Goal: Information Seeking & Learning: Learn about a topic

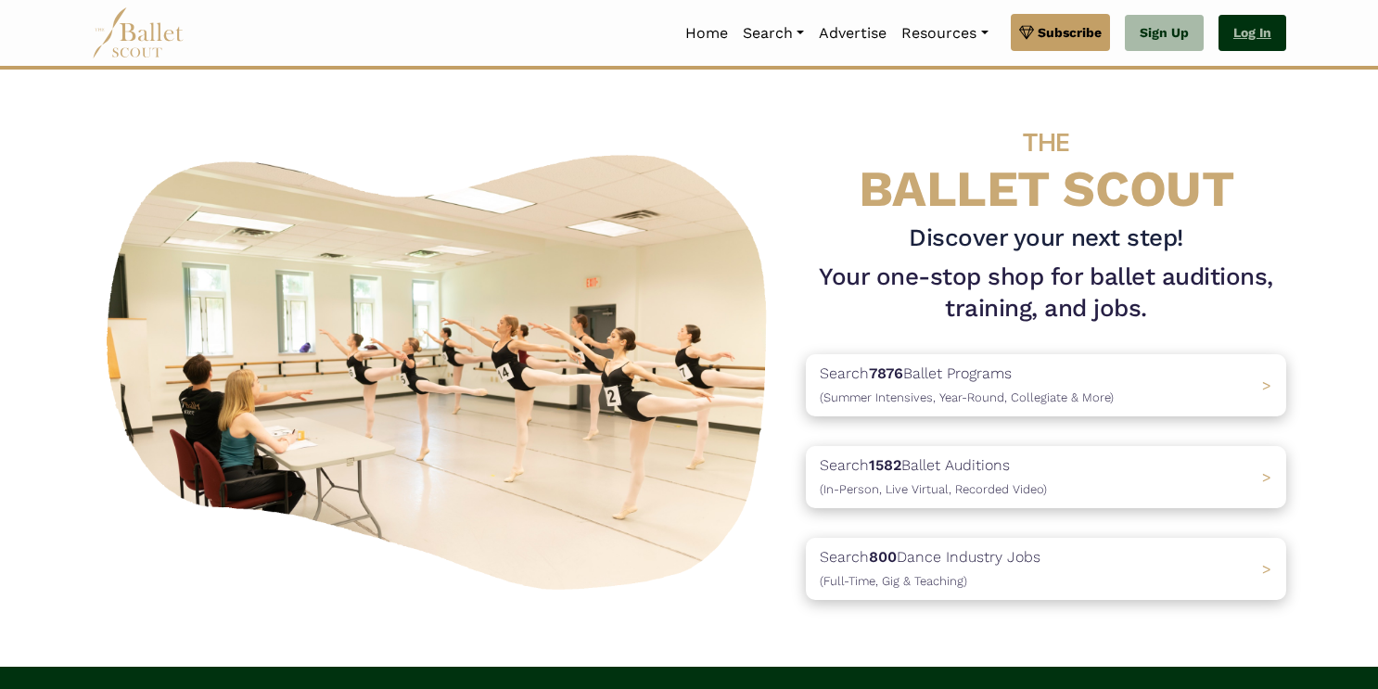
click at [1253, 27] on link "Log In" at bounding box center [1253, 33] width 68 height 37
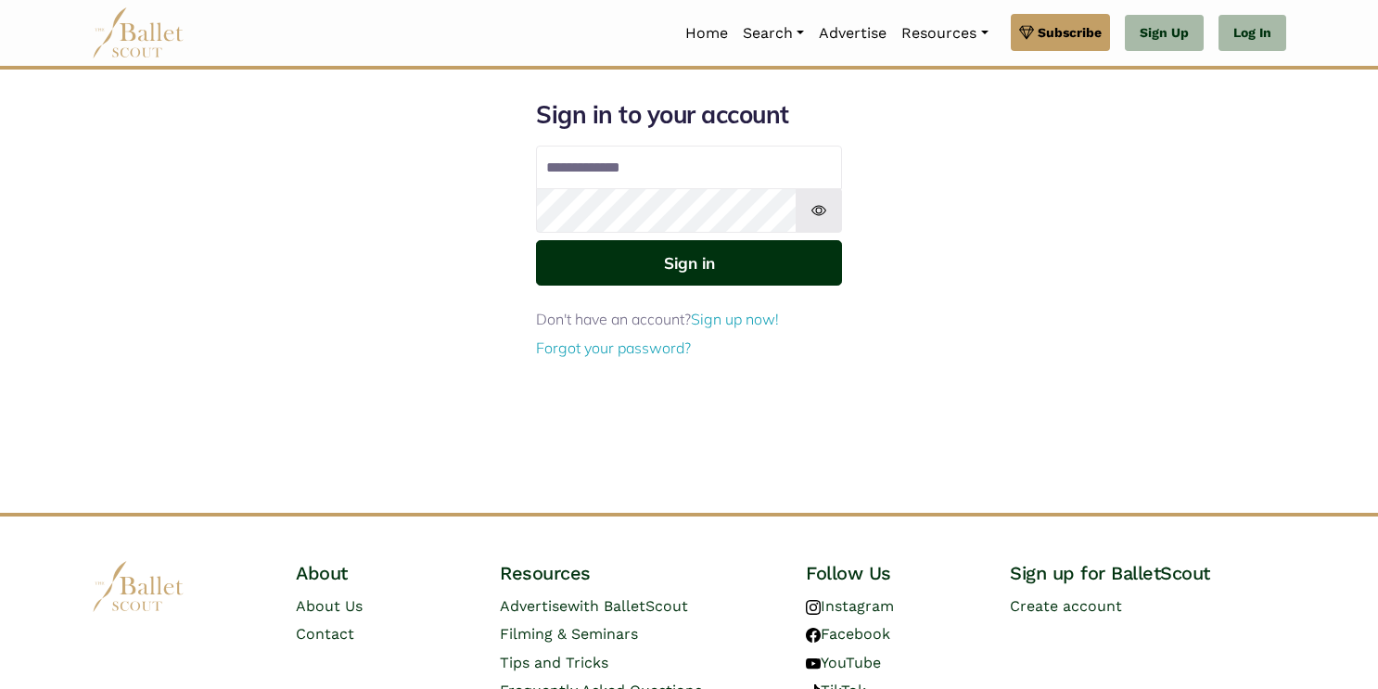
type input "**********"
click at [714, 270] on button "Sign in" at bounding box center [689, 262] width 306 height 45
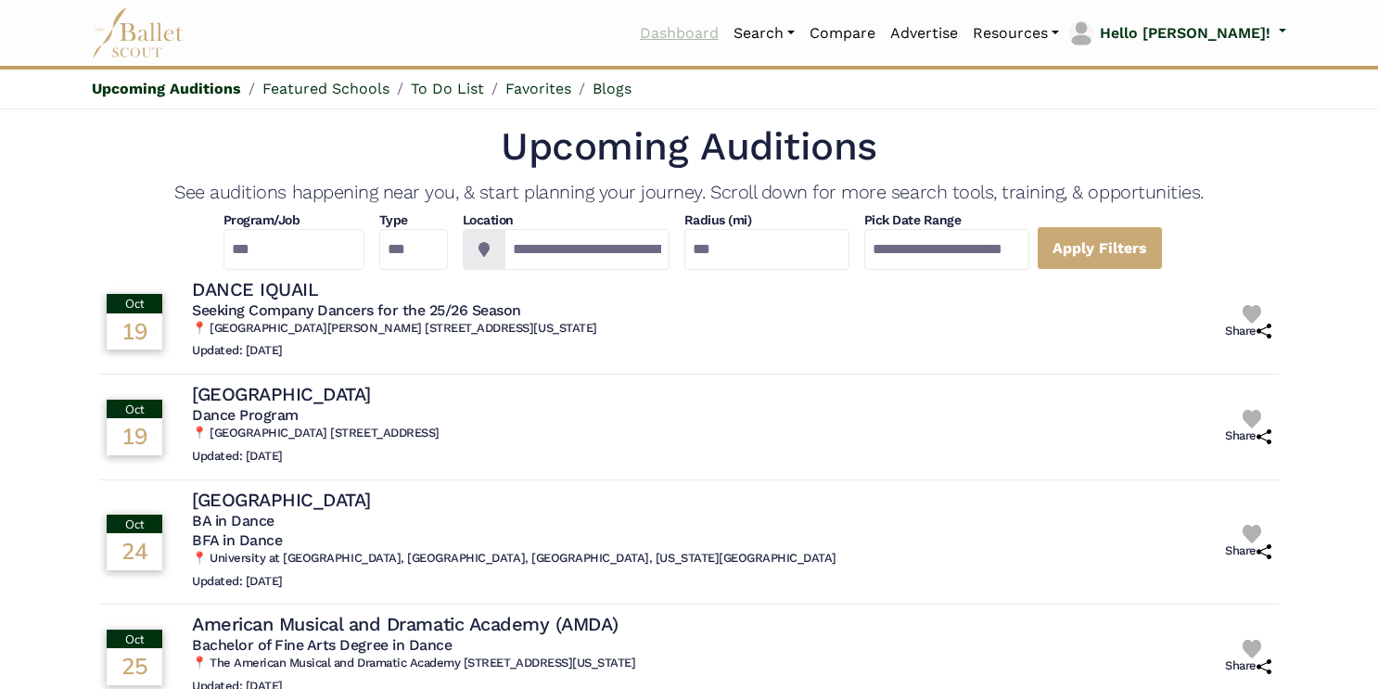
click at [726, 32] on link "Dashboard" at bounding box center [680, 33] width 94 height 39
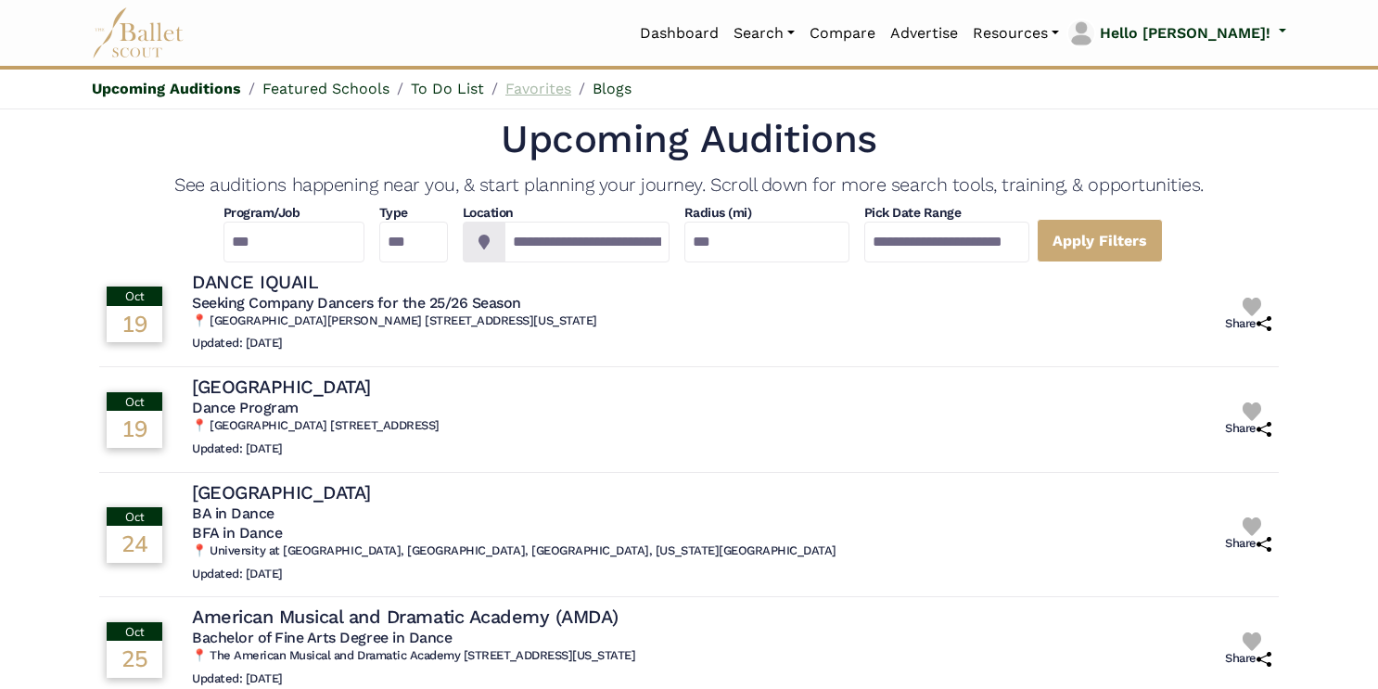
click at [529, 88] on link "Favorites" at bounding box center [539, 89] width 66 height 18
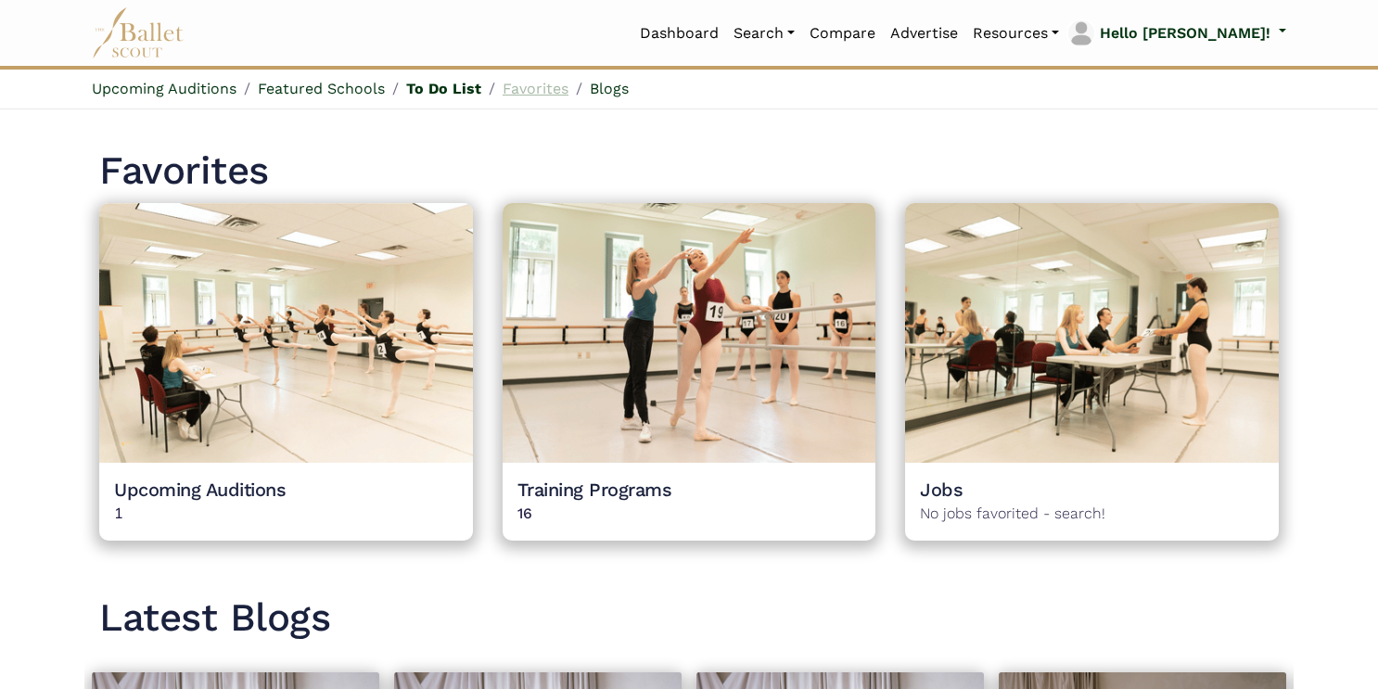
scroll to position [1572, 0]
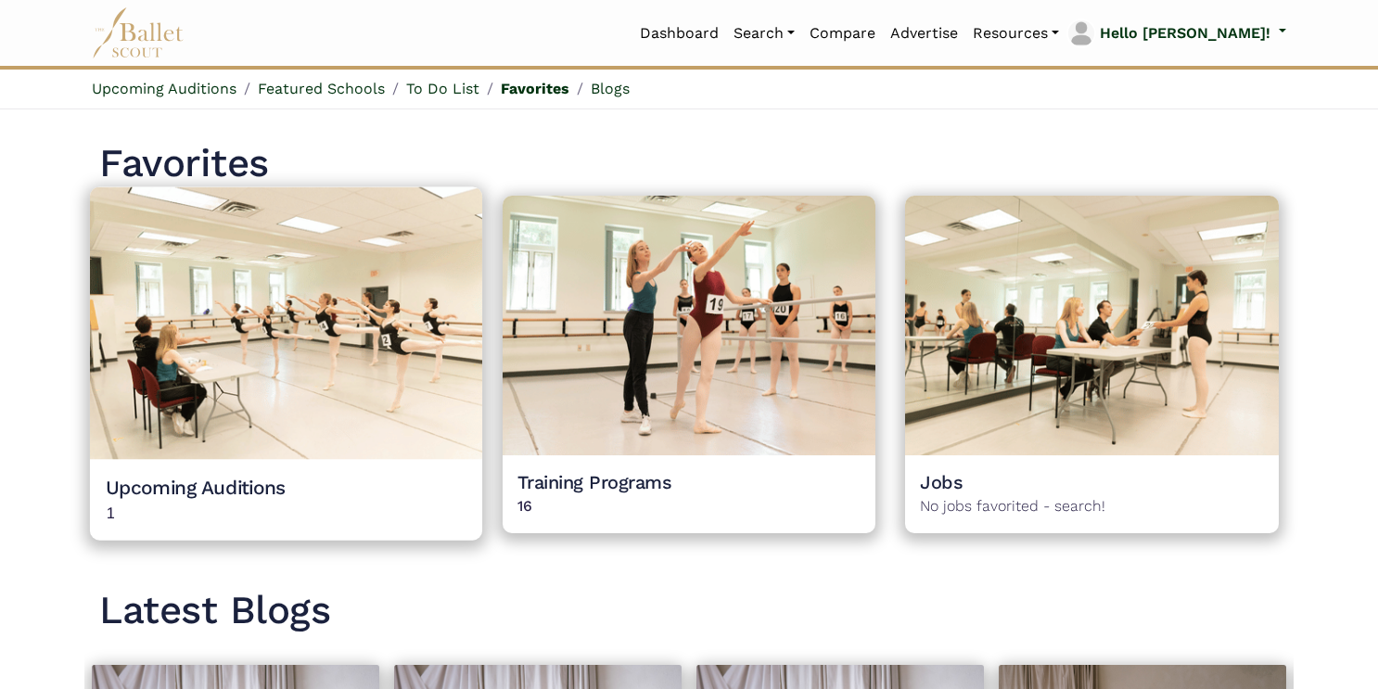
click at [381, 402] on img at bounding box center [286, 323] width 392 height 273
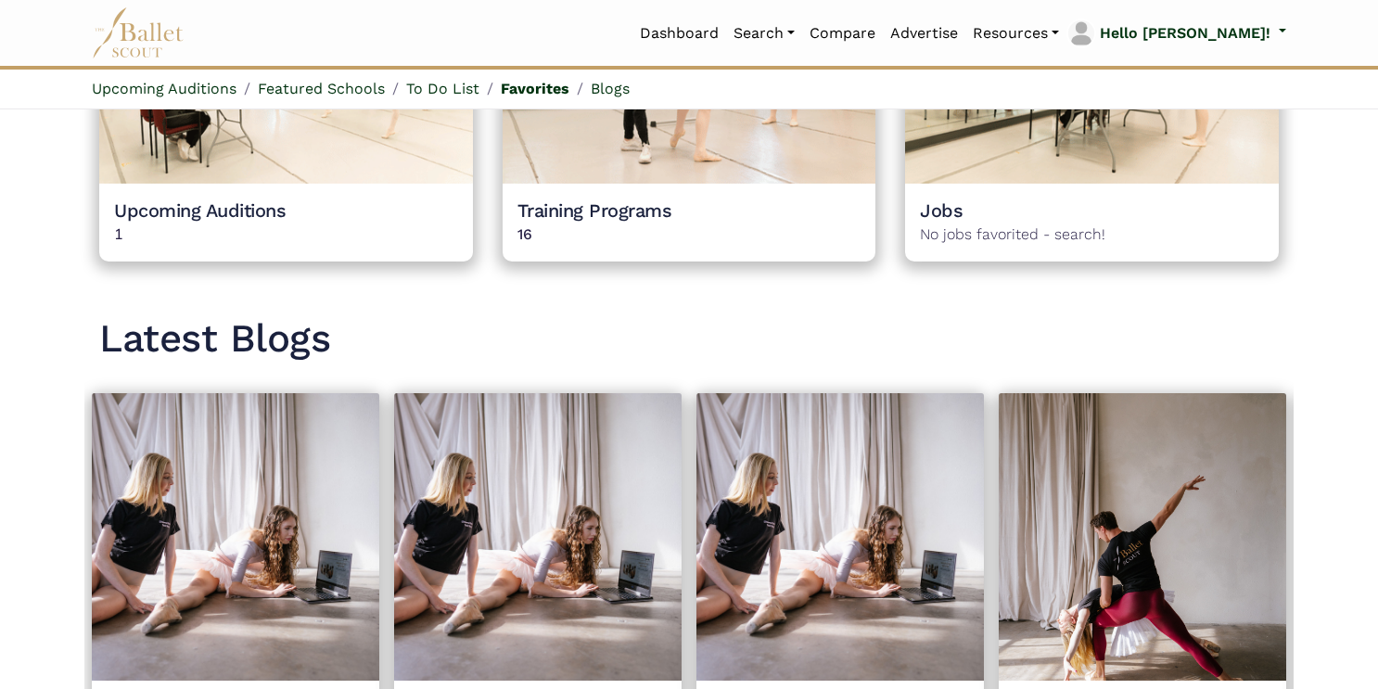
scroll to position [1771, 0]
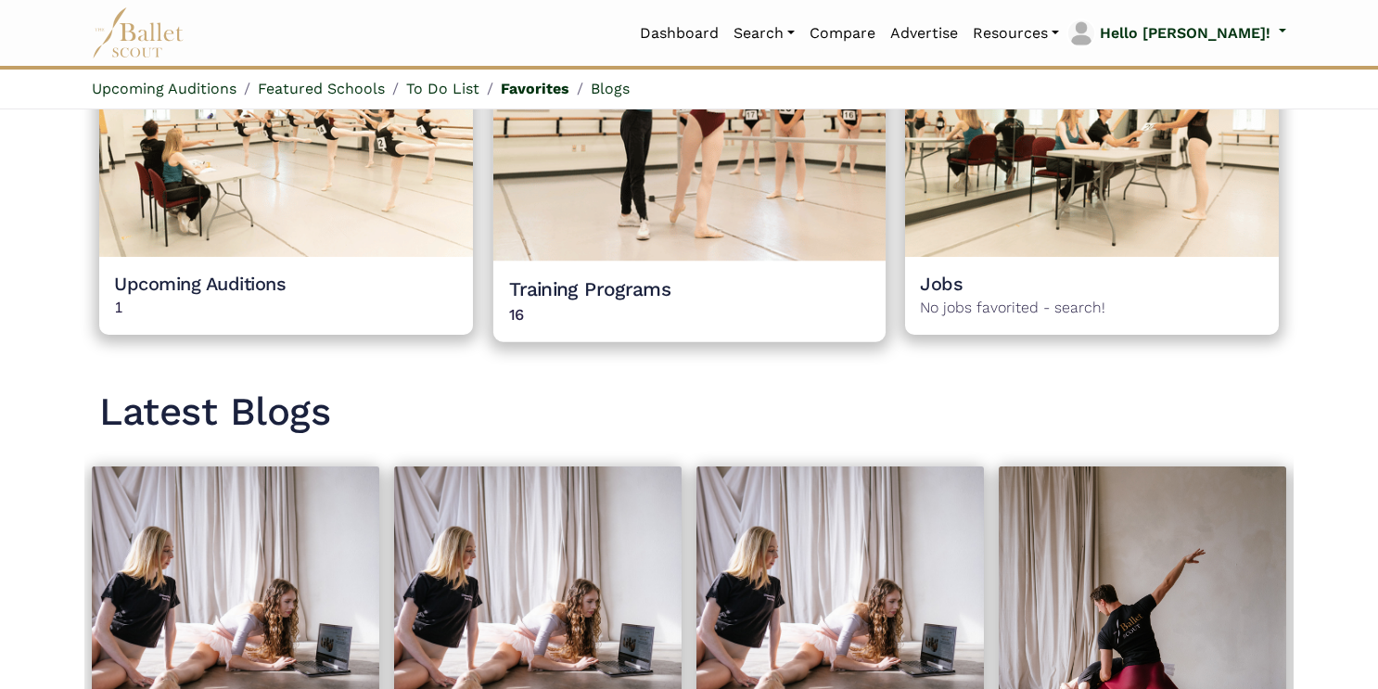
click at [711, 261] on img at bounding box center [689, 125] width 392 height 273
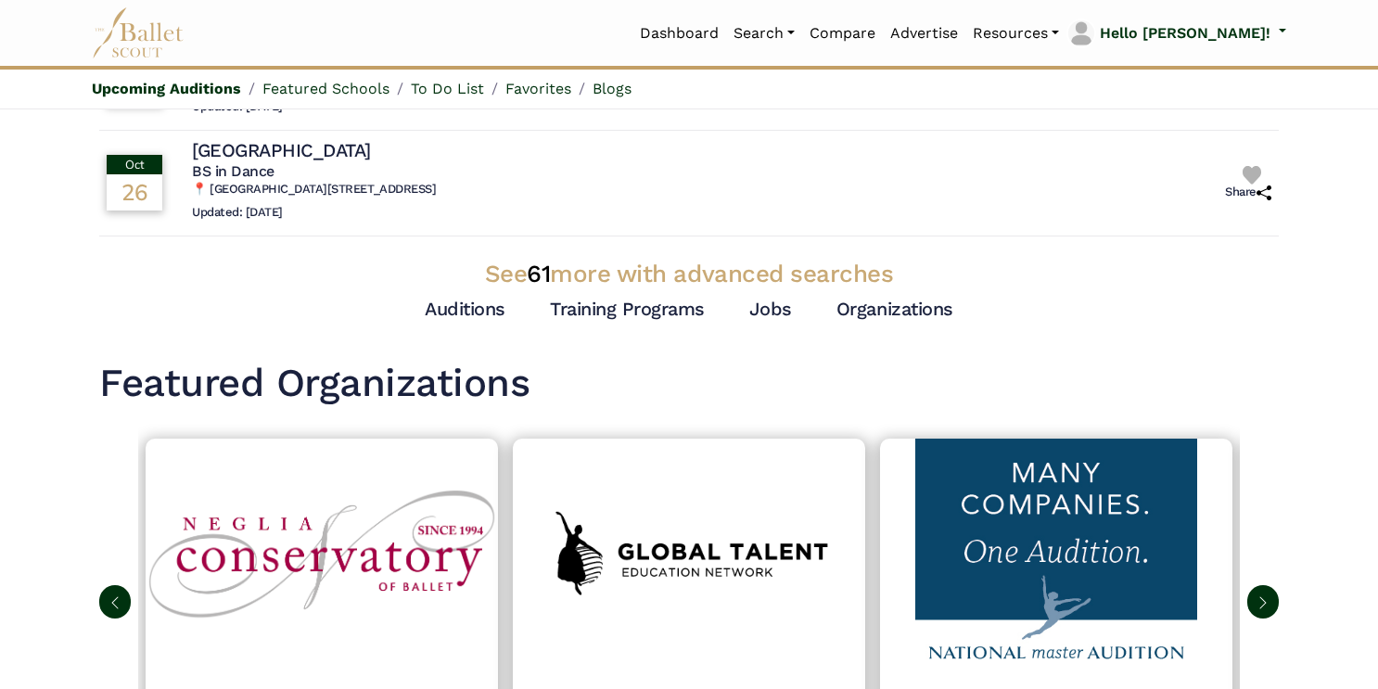
scroll to position [593, 0]
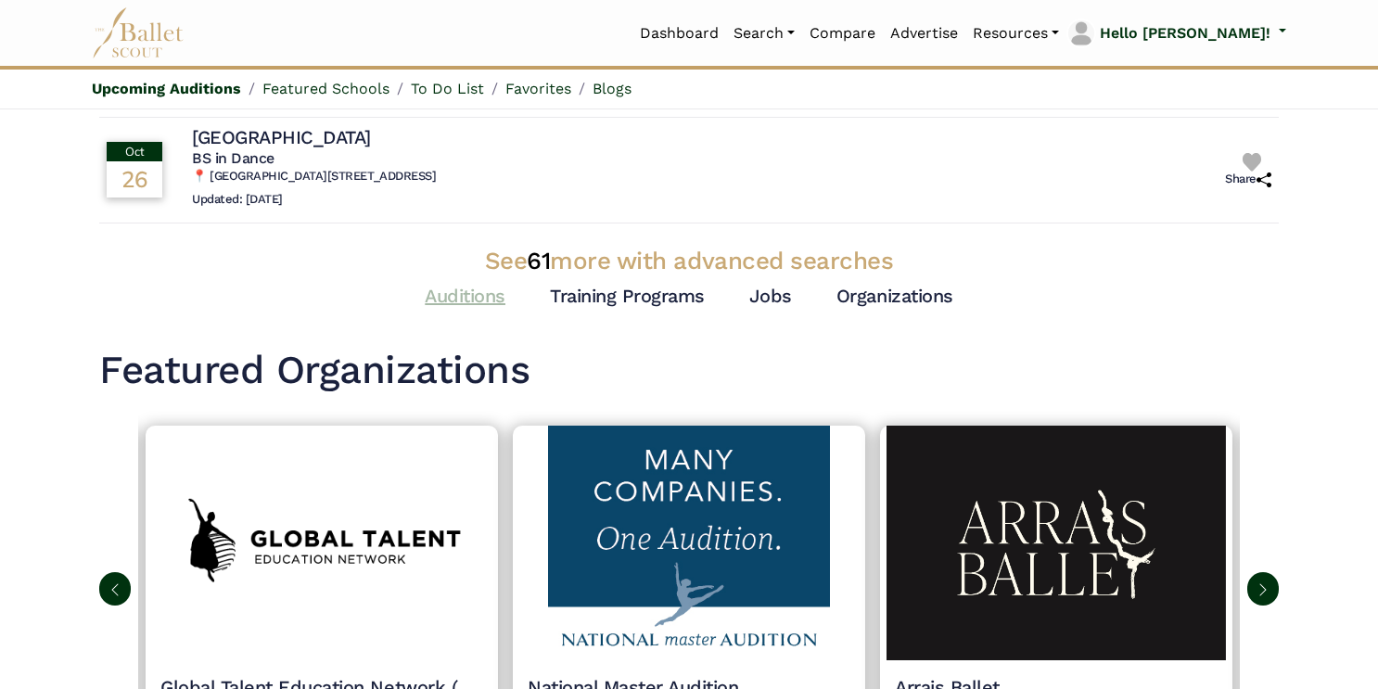
click at [474, 299] on link "Auditions" at bounding box center [465, 296] width 81 height 22
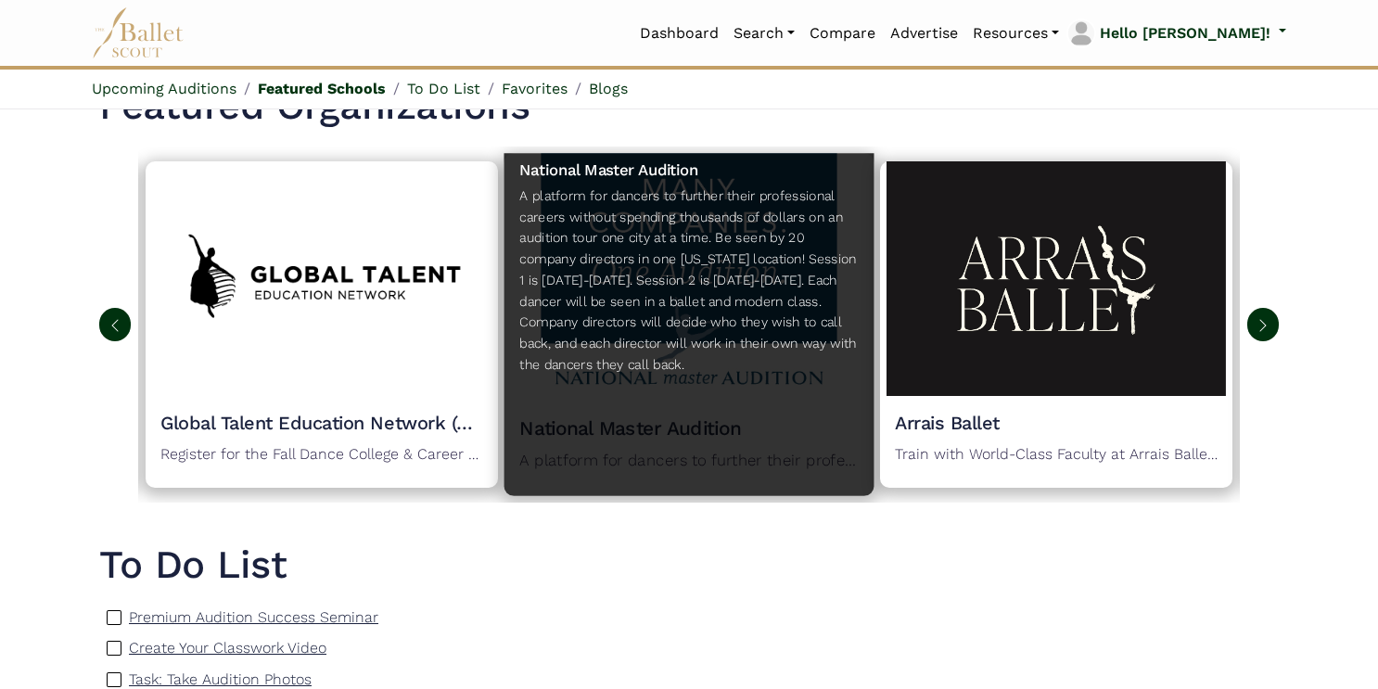
scroll to position [872, 0]
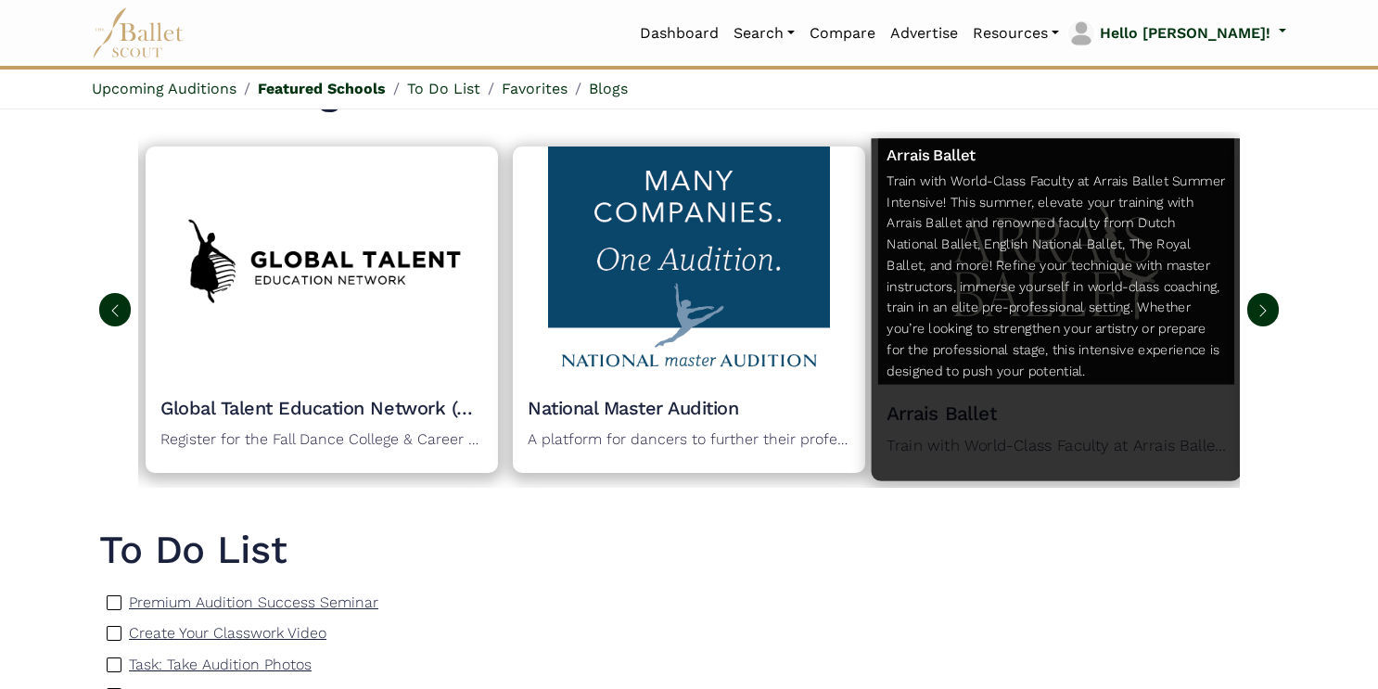
click at [1009, 286] on p "Train with World-Class Faculty at Arrais Ballet Summer Intensive! This summer, …" at bounding box center [1056, 281] width 339 height 220
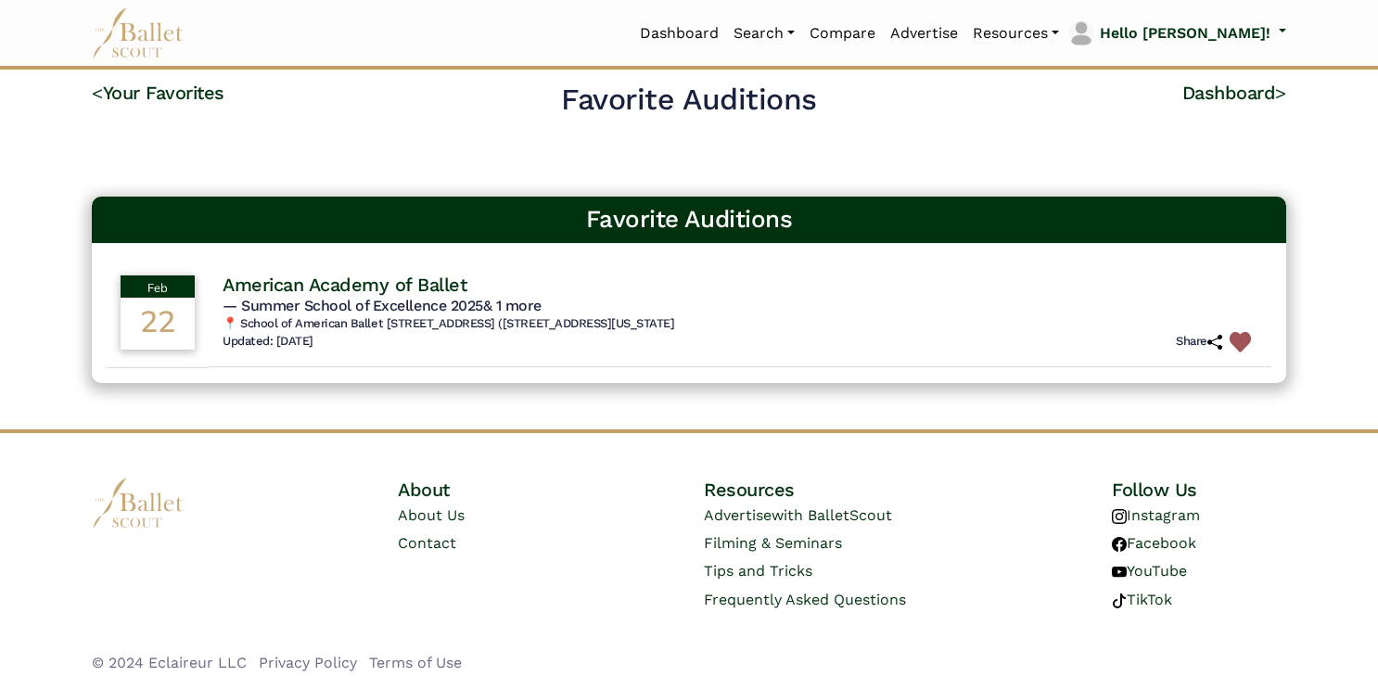
scroll to position [14, 0]
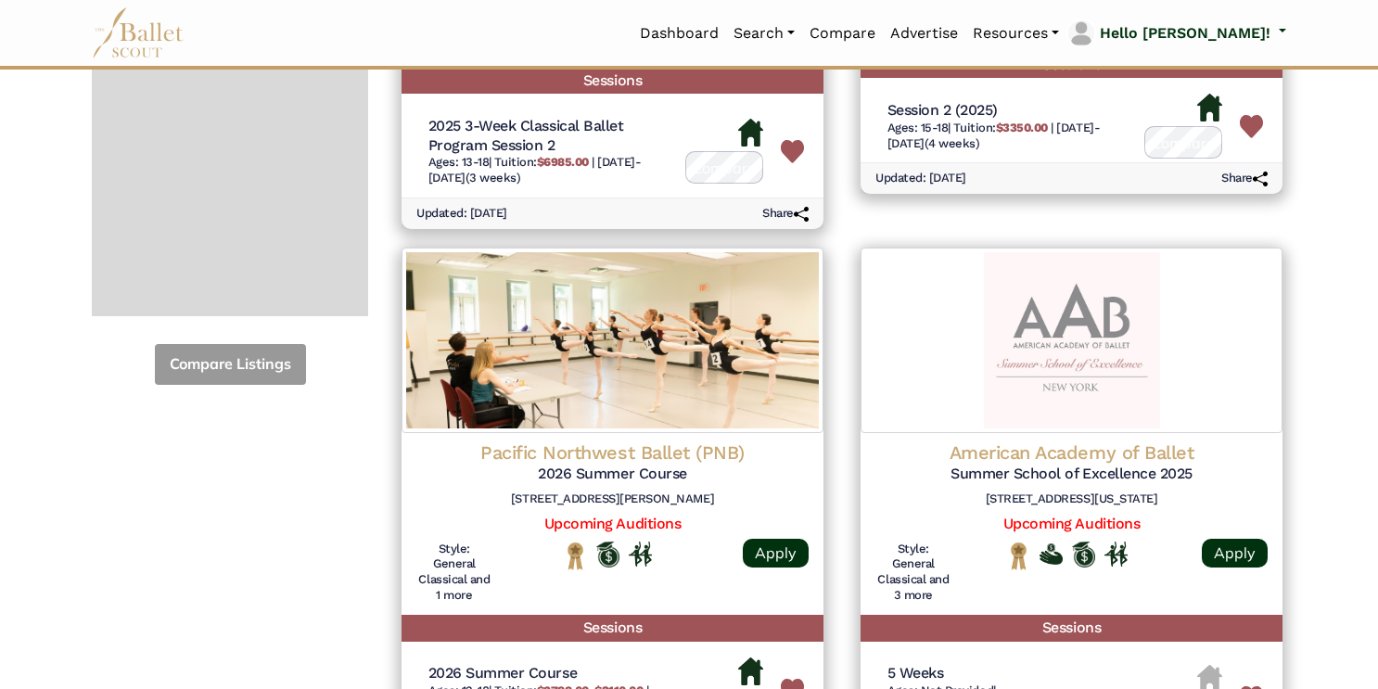
scroll to position [618, 0]
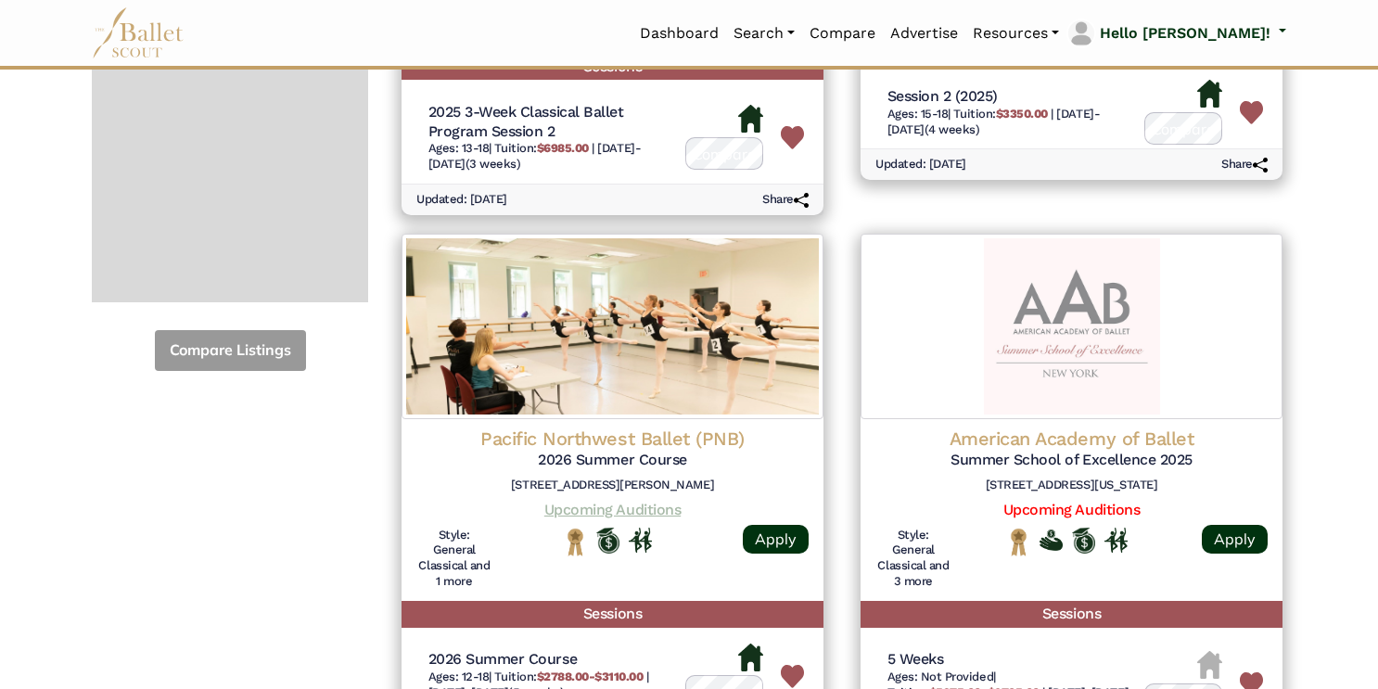
click at [651, 502] on link "Upcoming Auditions" at bounding box center [613, 510] width 136 height 18
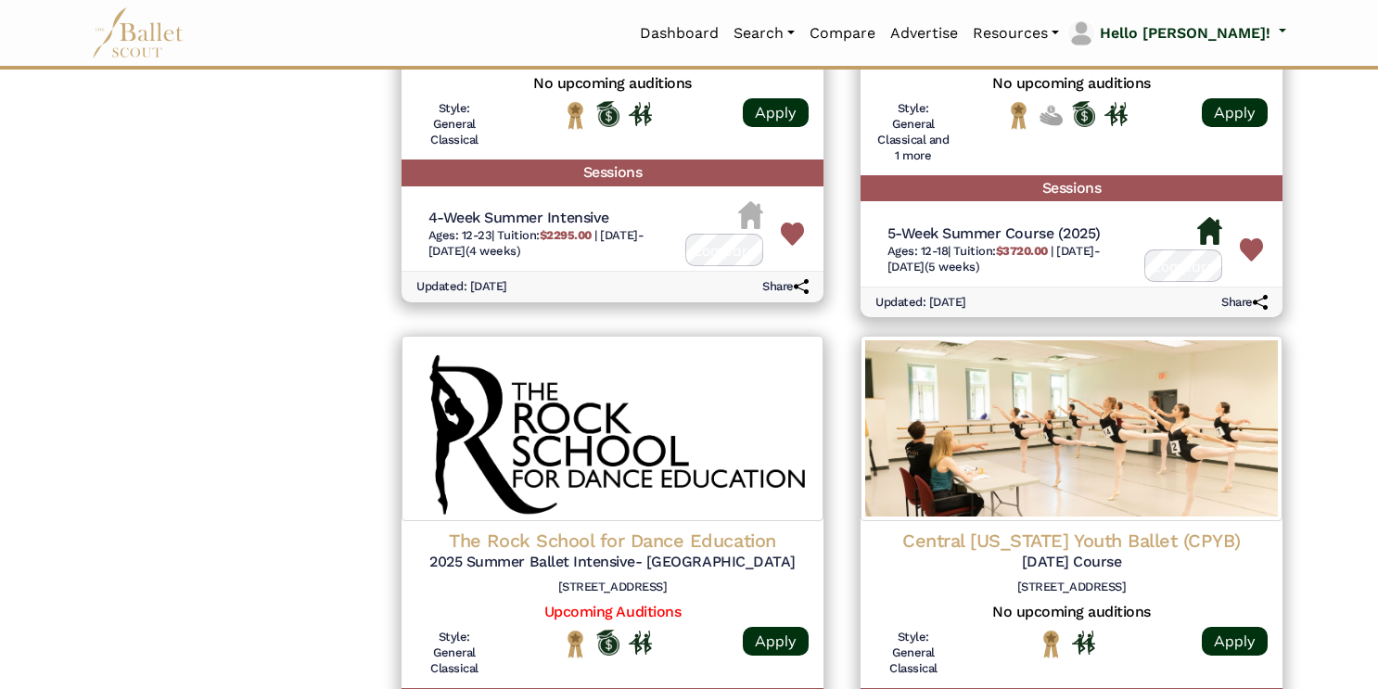
scroll to position [2192, 0]
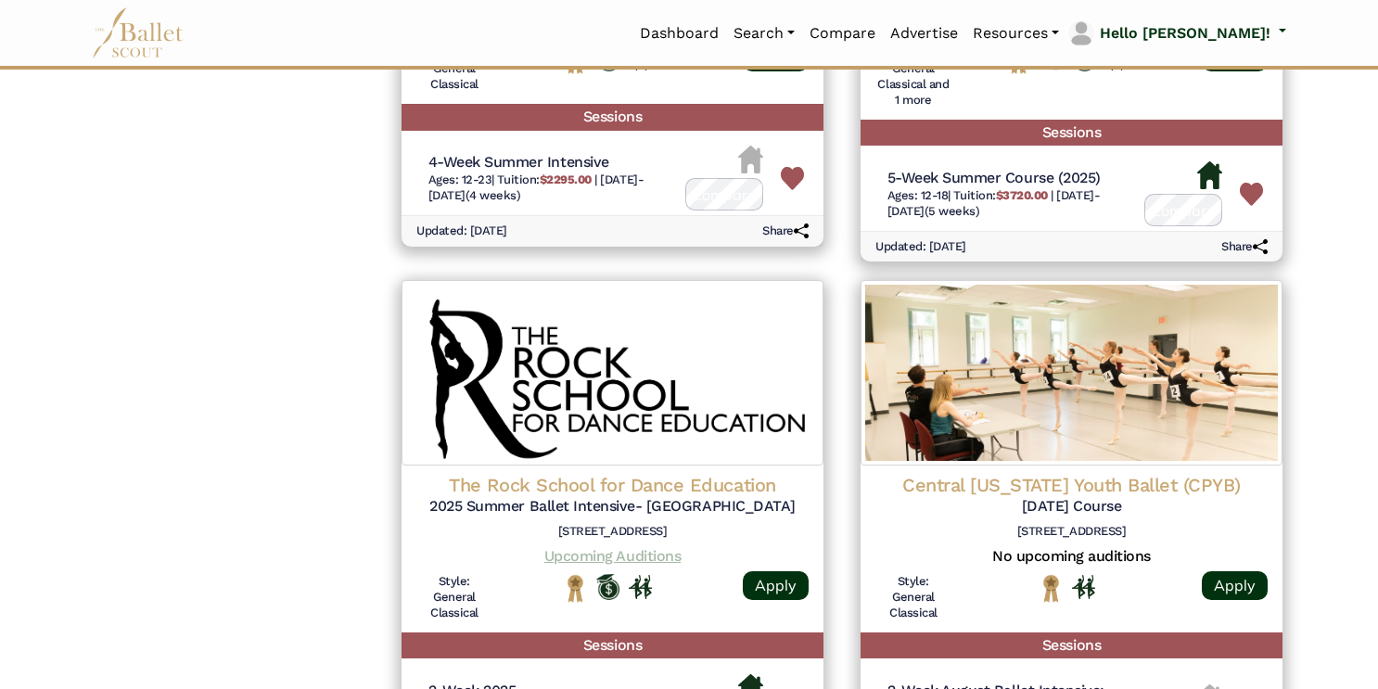
click at [624, 547] on link "Upcoming Auditions" at bounding box center [613, 556] width 136 height 18
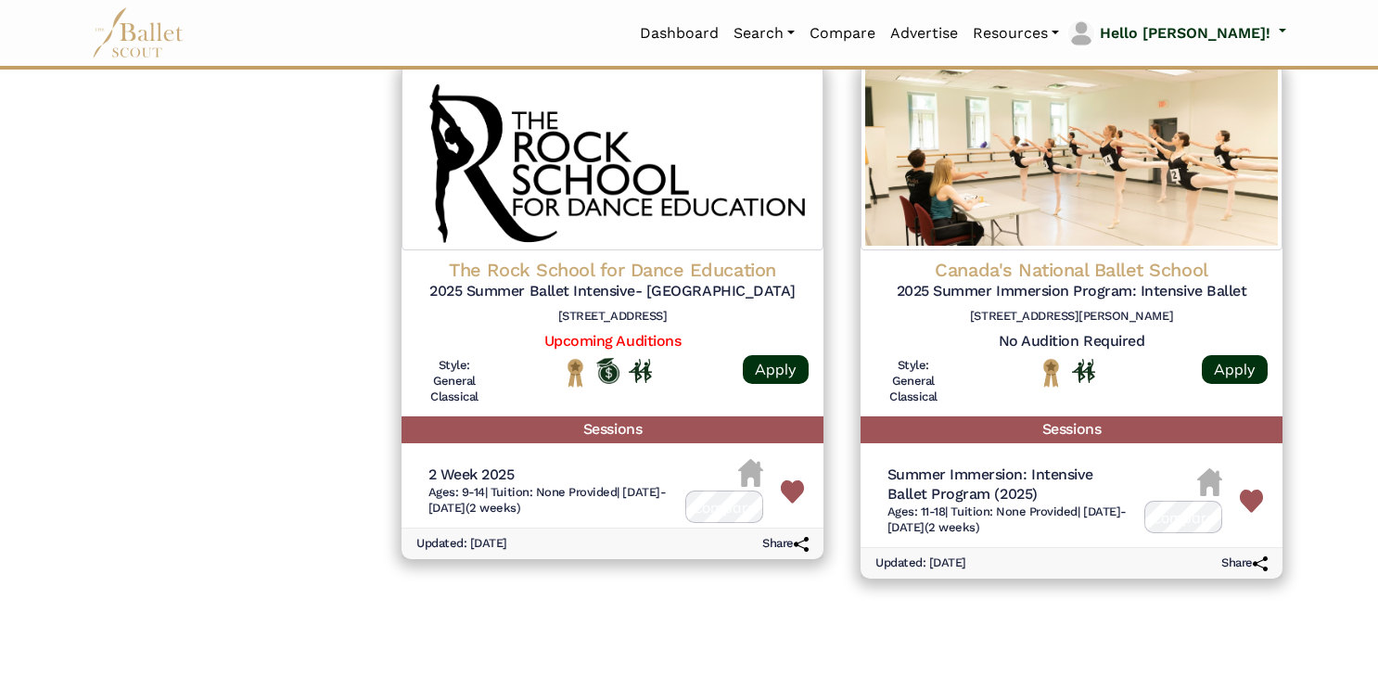
scroll to position [3922, 0]
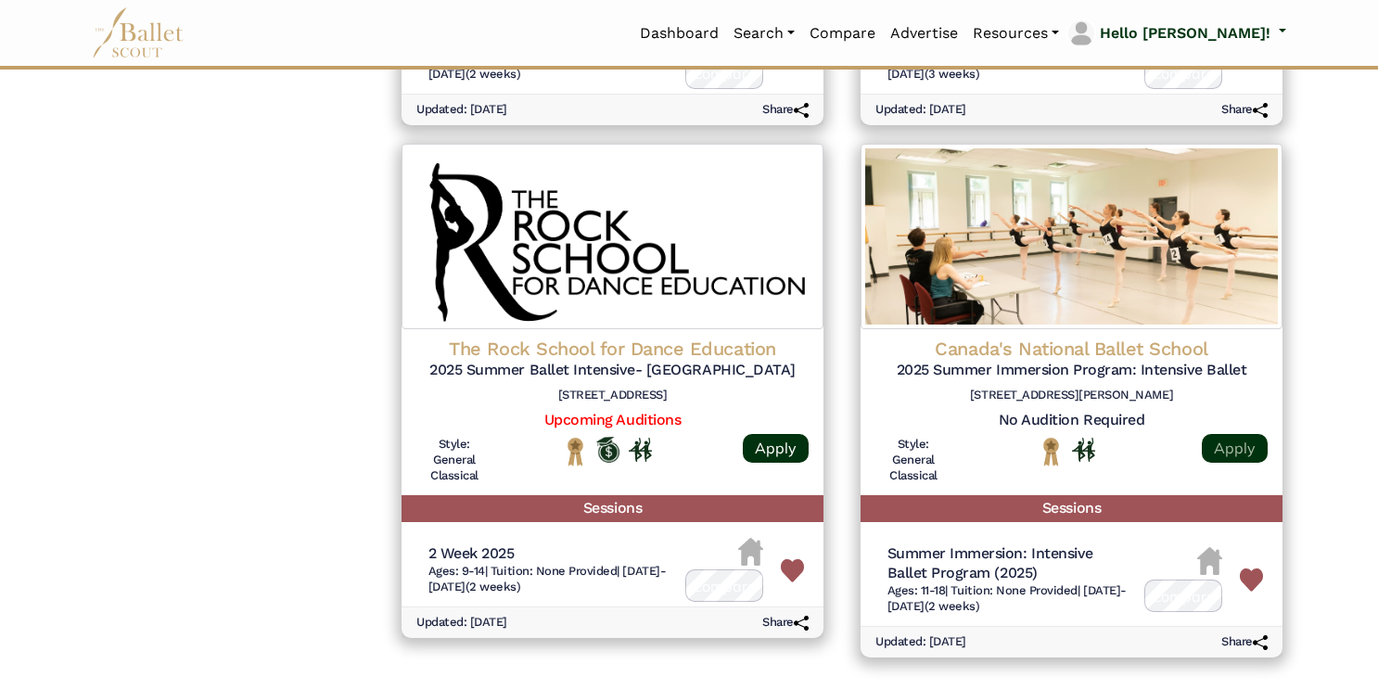
click at [1230, 435] on link "Apply" at bounding box center [1235, 448] width 66 height 29
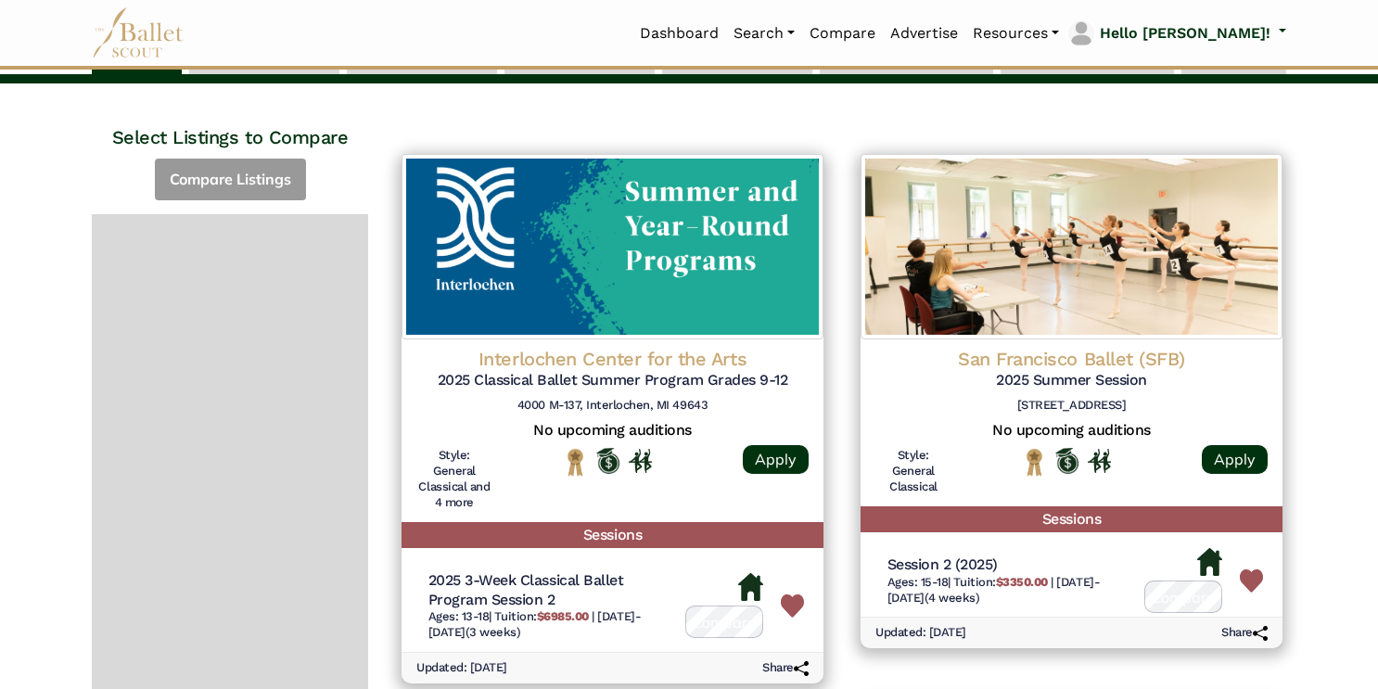
scroll to position [0, 0]
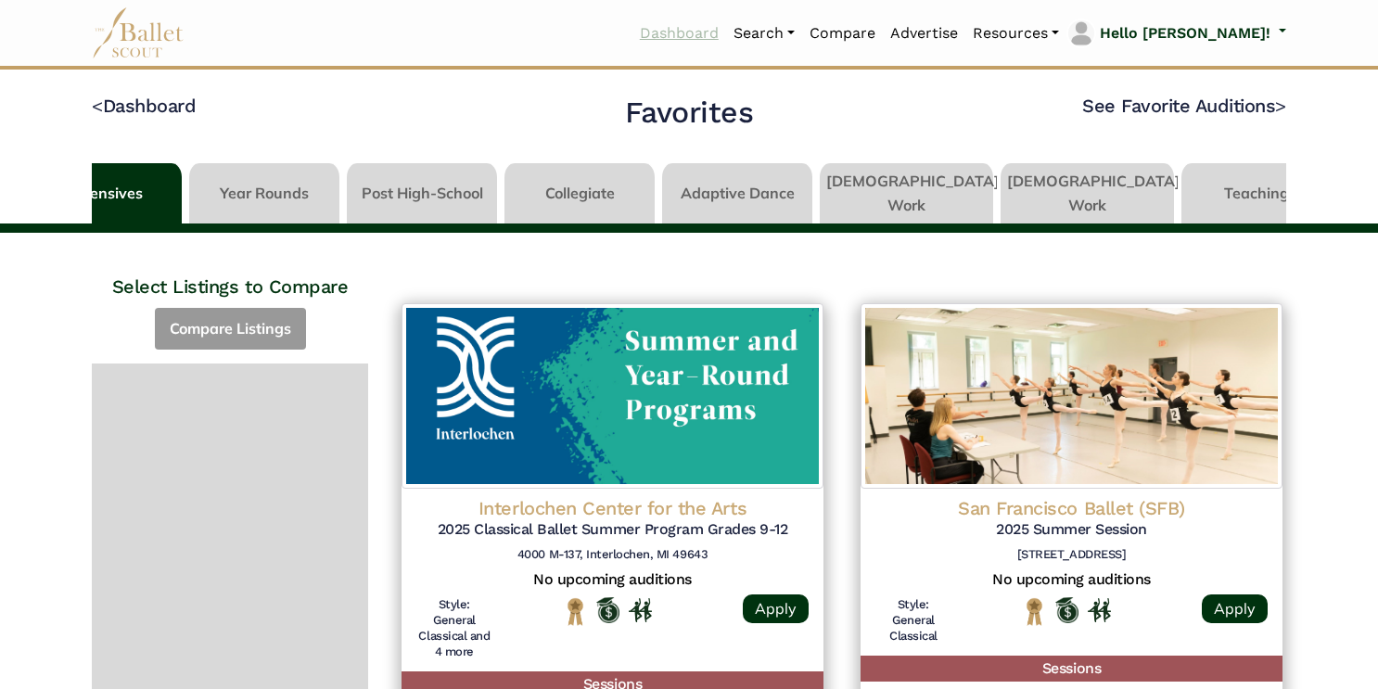
click at [726, 33] on link "Dashboard" at bounding box center [680, 33] width 94 height 39
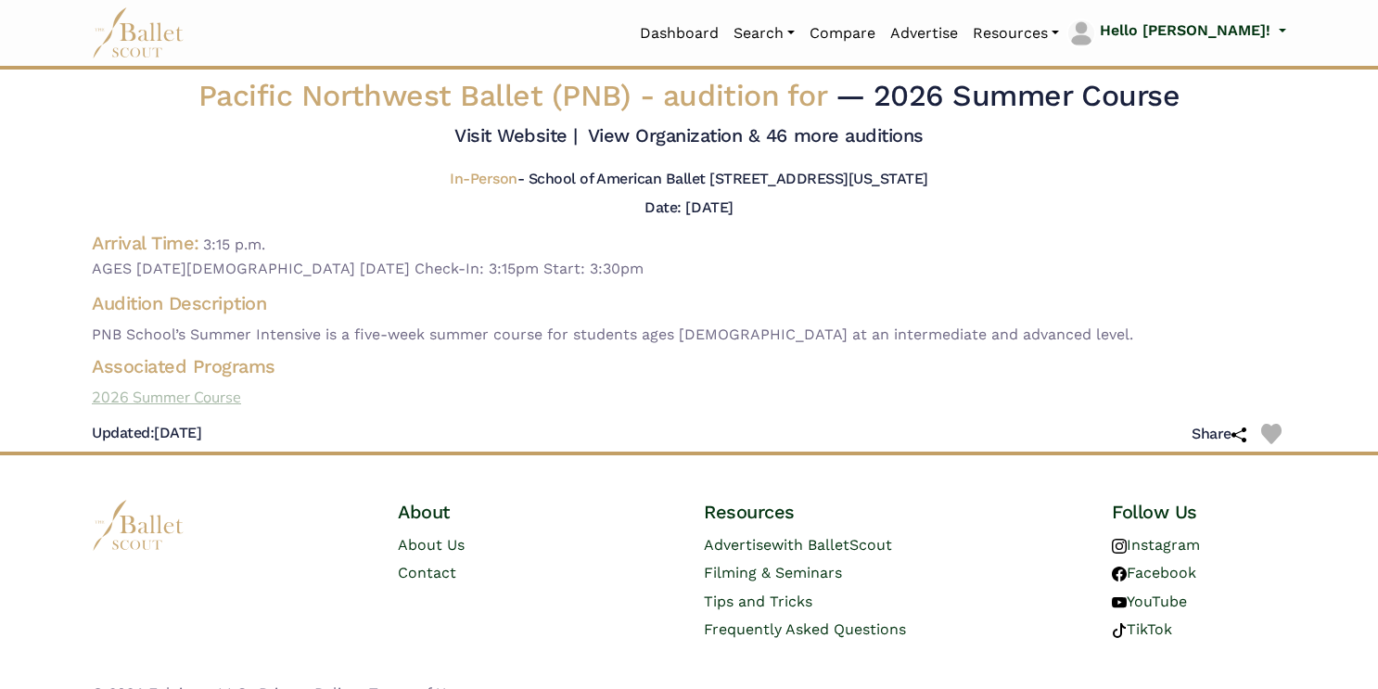
click at [201, 395] on link "2026 Summer Course" at bounding box center [689, 398] width 1224 height 24
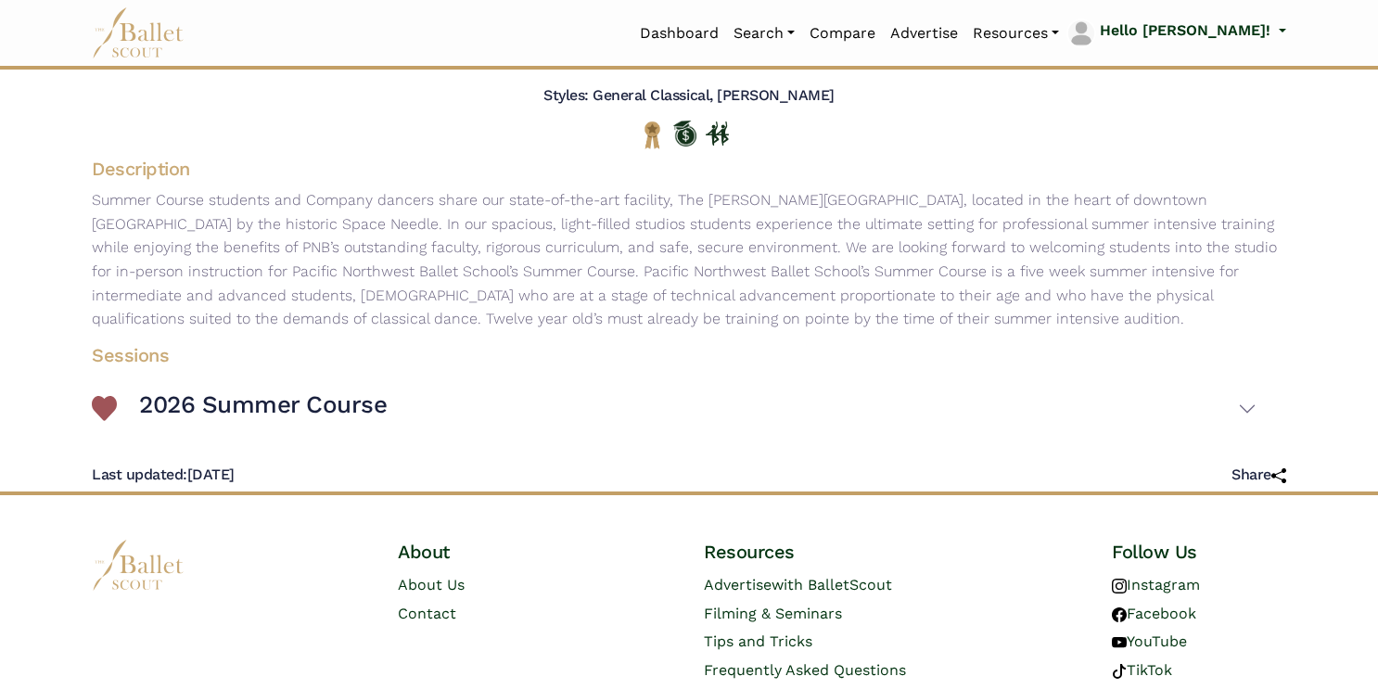
scroll to position [168, 0]
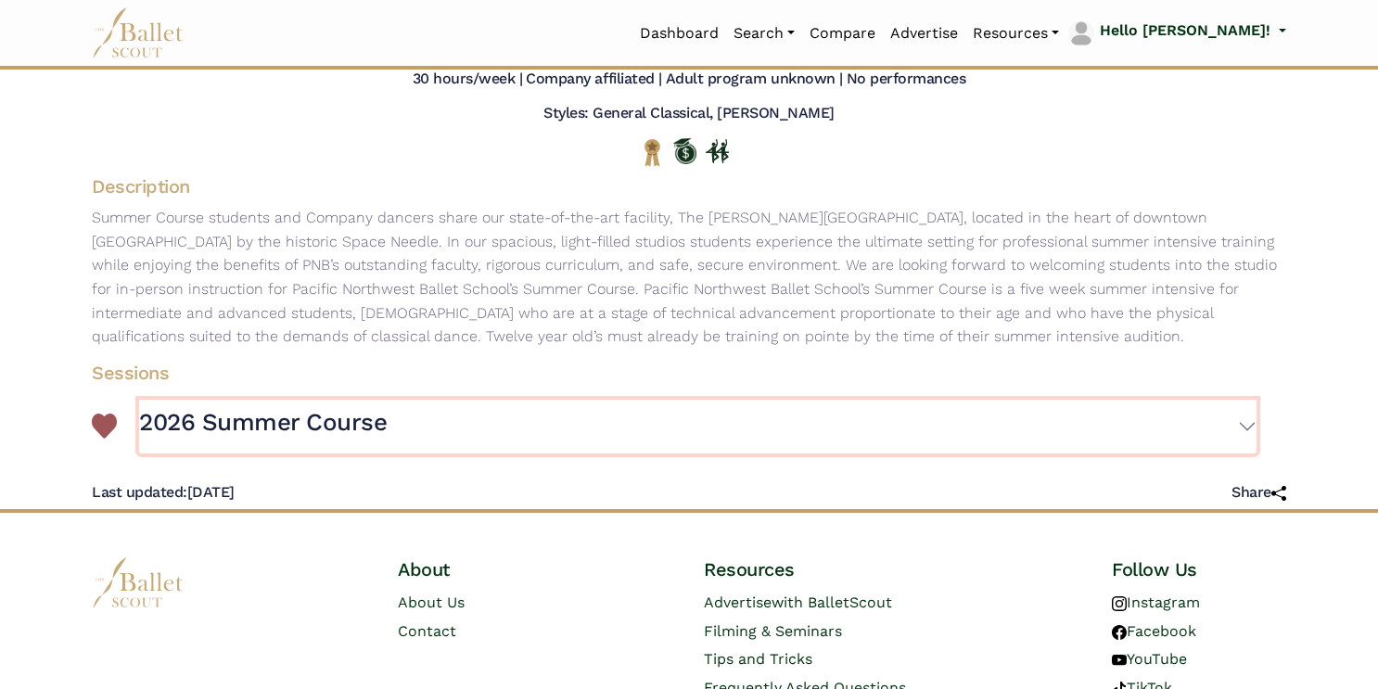
click at [293, 422] on h3 "2026 Summer Course" at bounding box center [263, 423] width 248 height 32
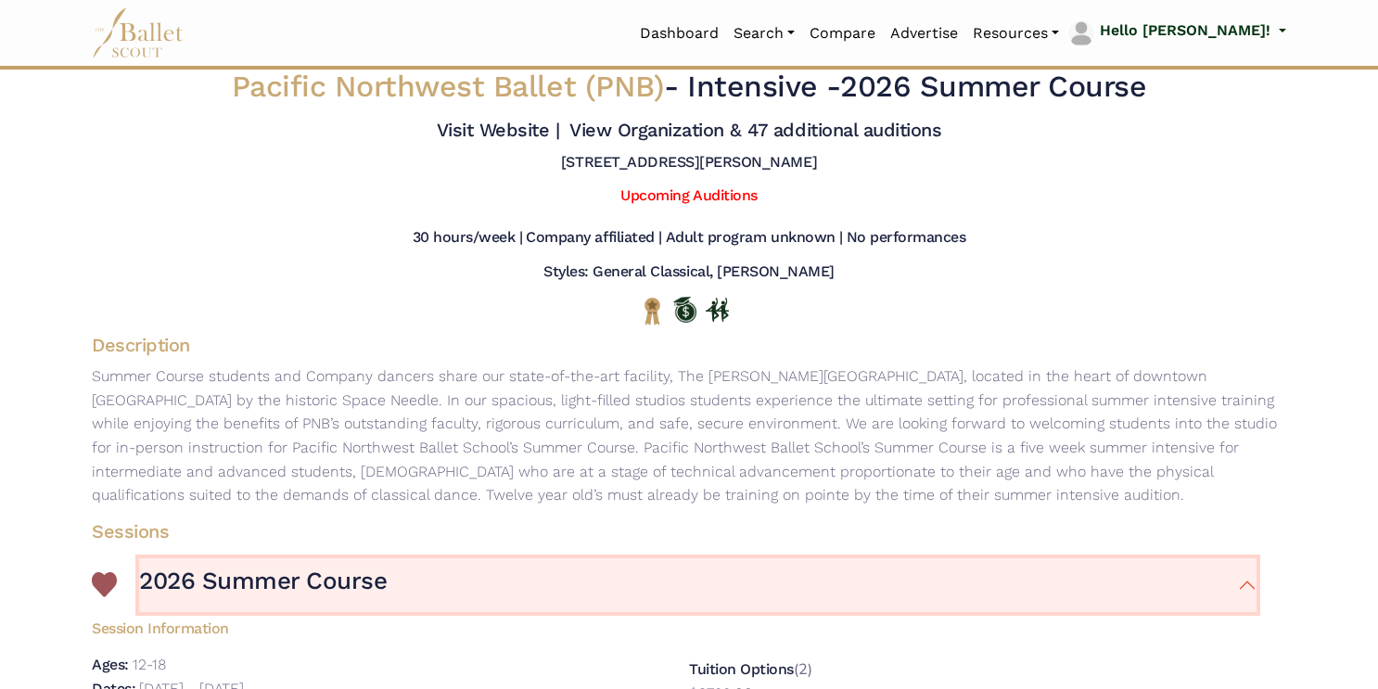
scroll to position [7, 0]
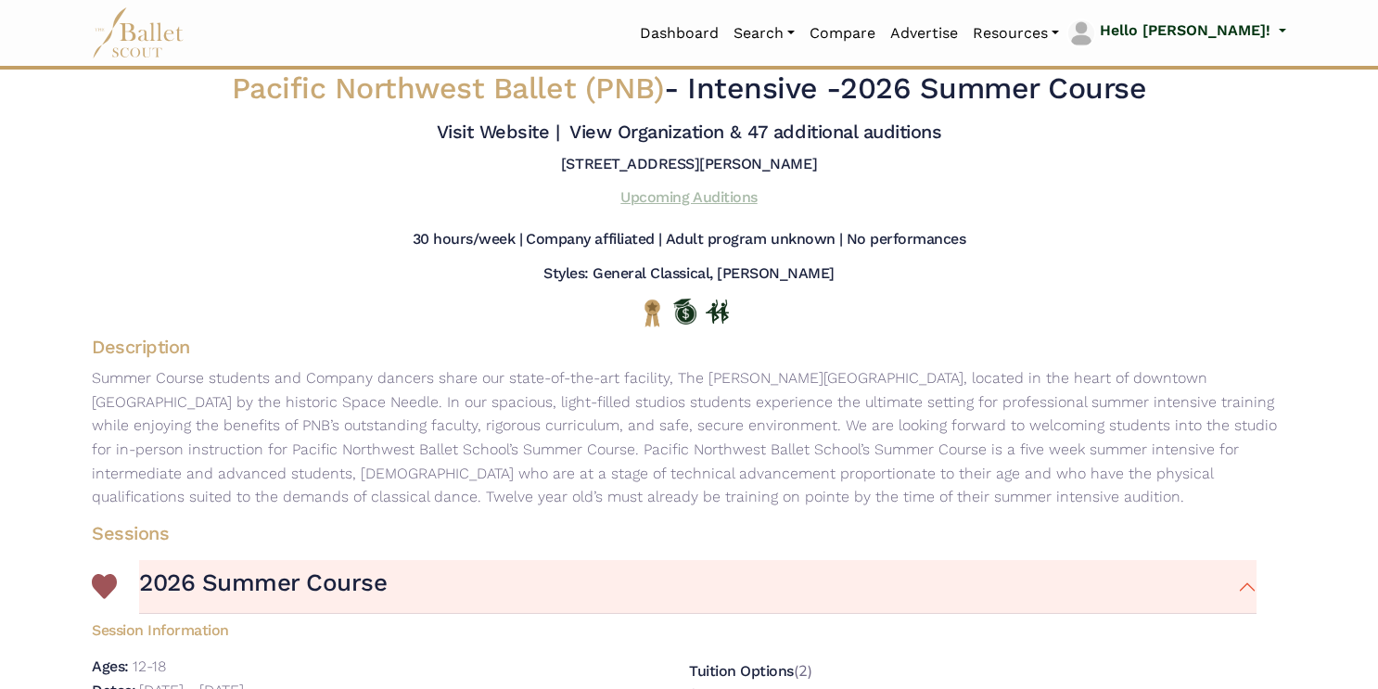
click at [705, 203] on link "Upcoming Auditions" at bounding box center [689, 197] width 136 height 18
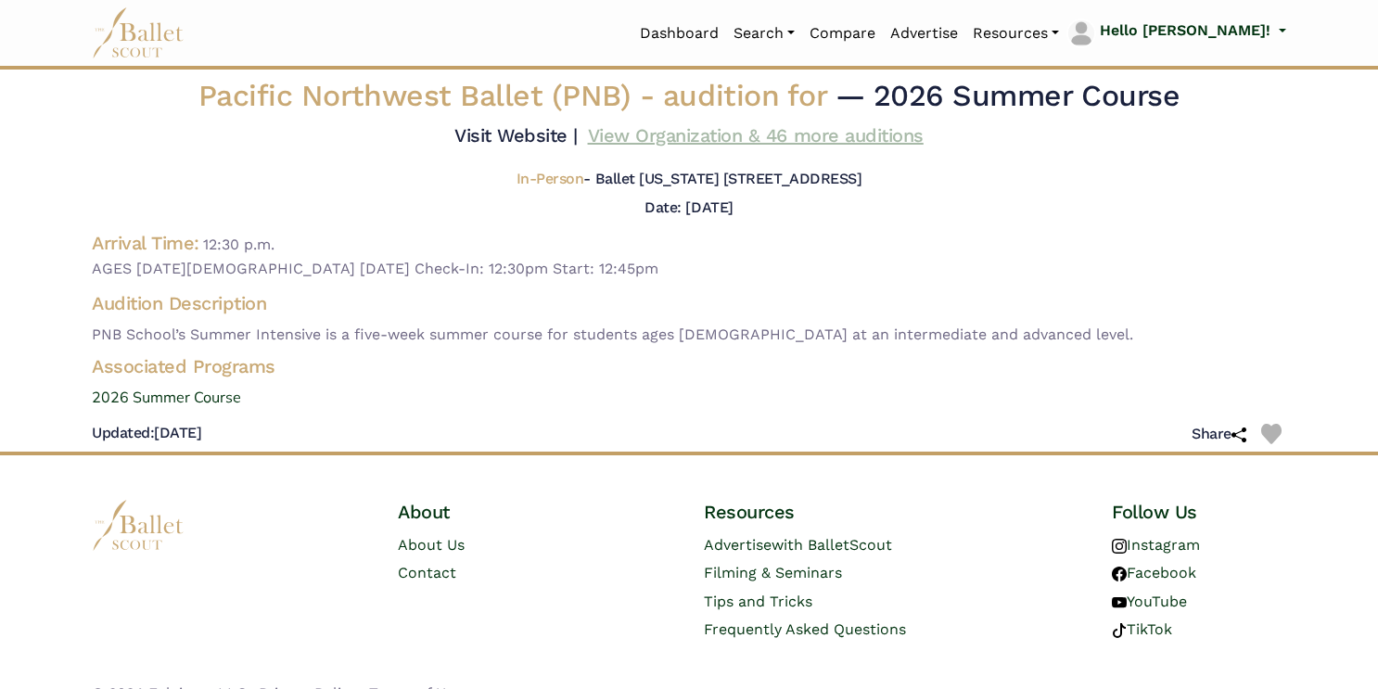
click at [667, 142] on link "View Organization & 46 more auditions" at bounding box center [756, 135] width 336 height 22
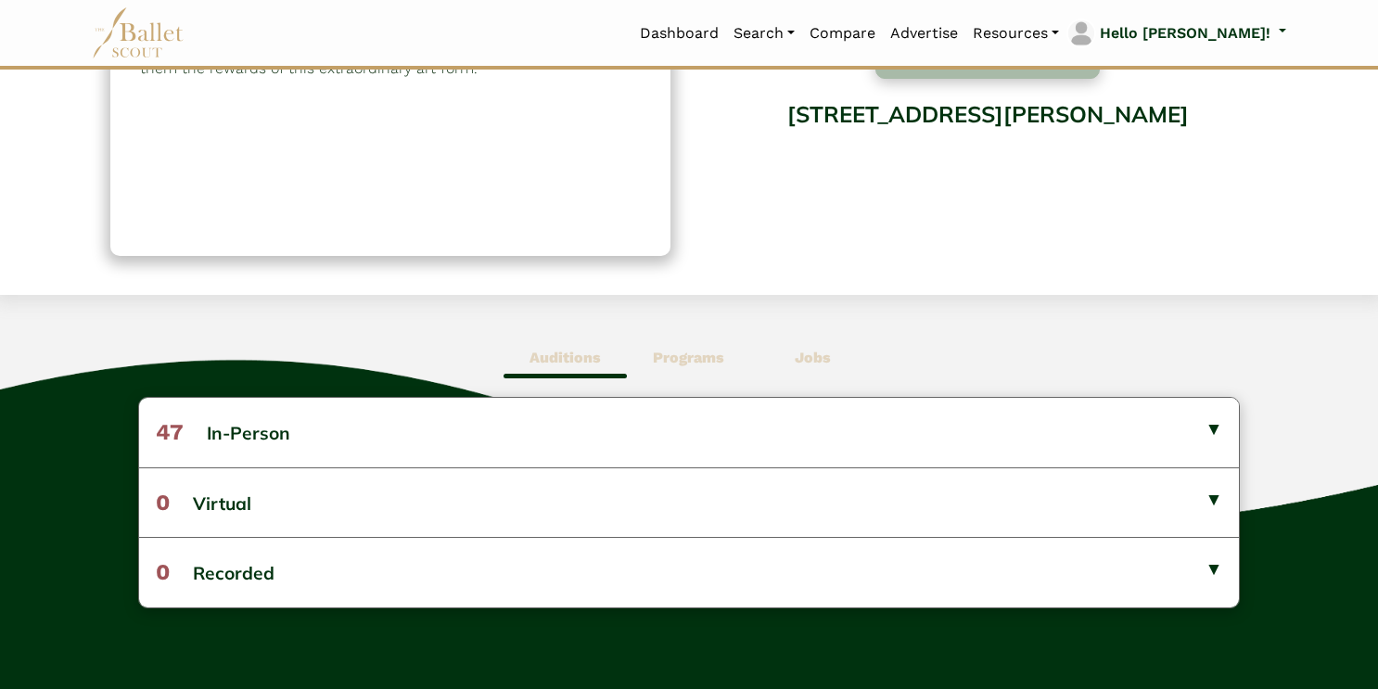
scroll to position [330, 0]
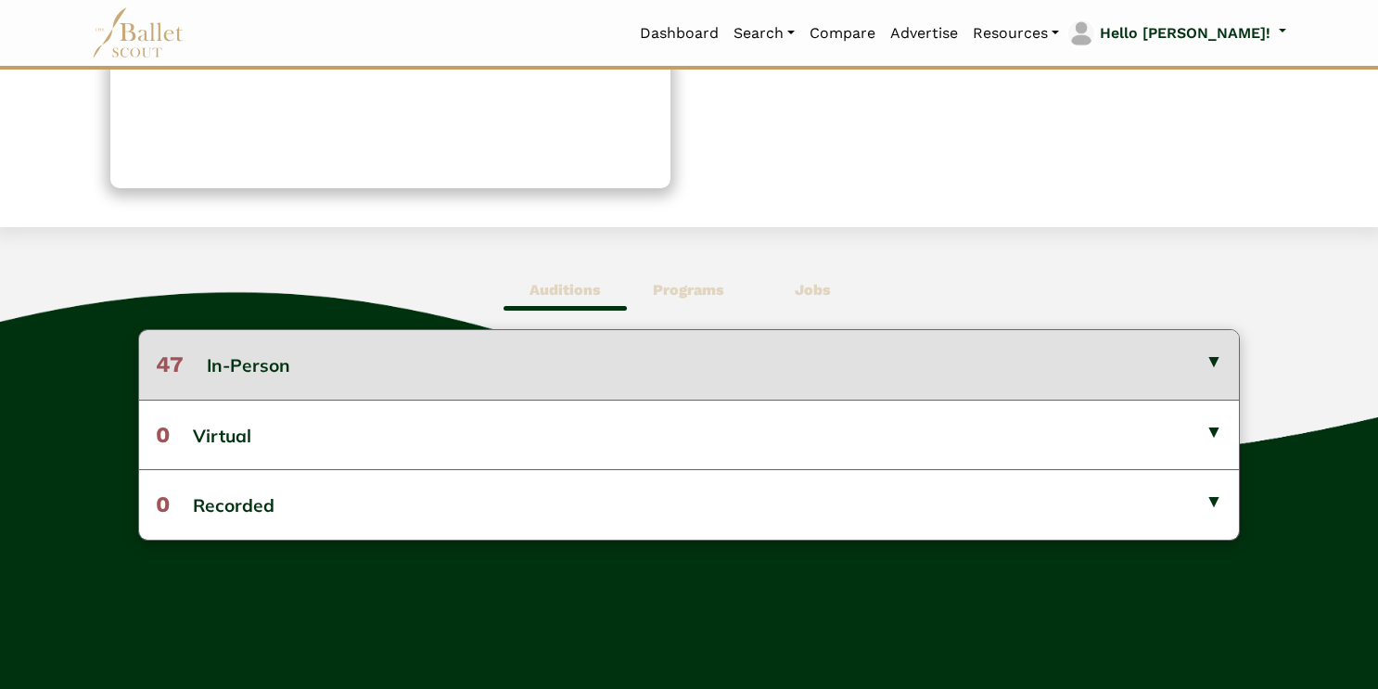
click at [250, 372] on button "47 In-Person" at bounding box center [689, 364] width 1101 height 69
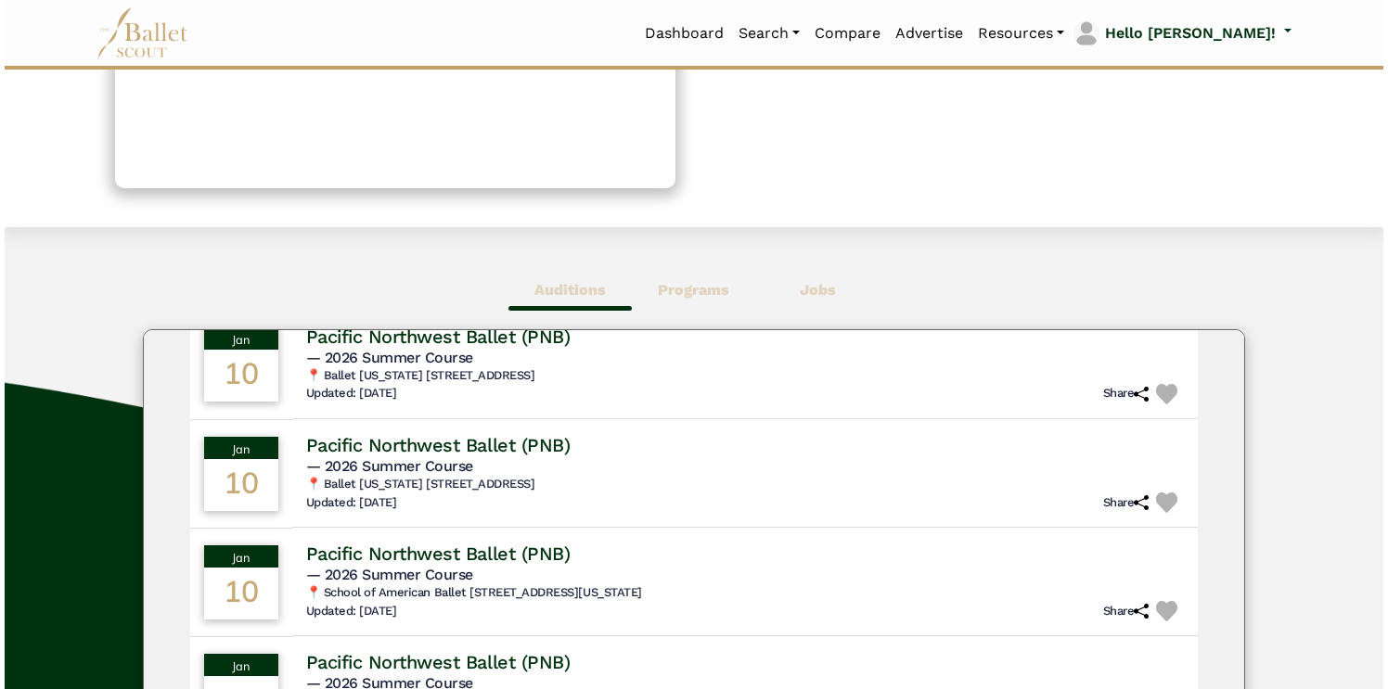
scroll to position [642, 0]
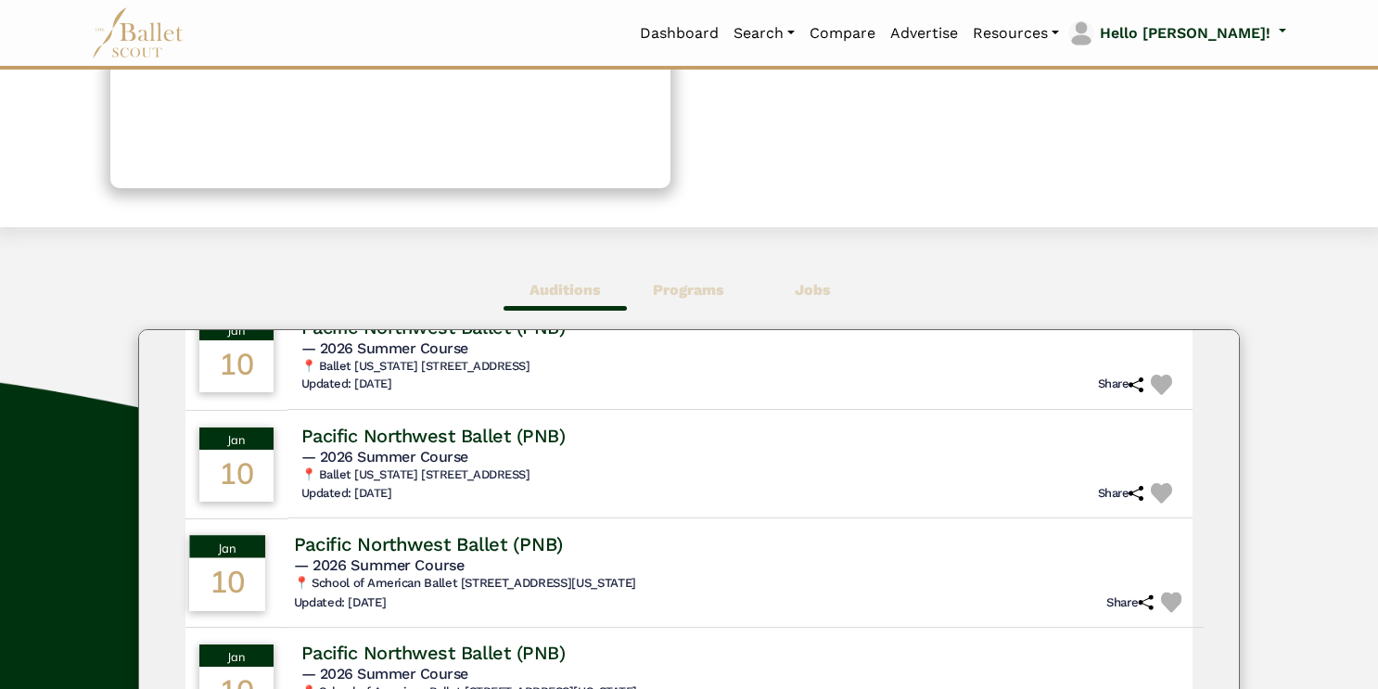
click at [412, 550] on h4 "Pacific Northwest Ballet (PNB)" at bounding box center [427, 544] width 269 height 25
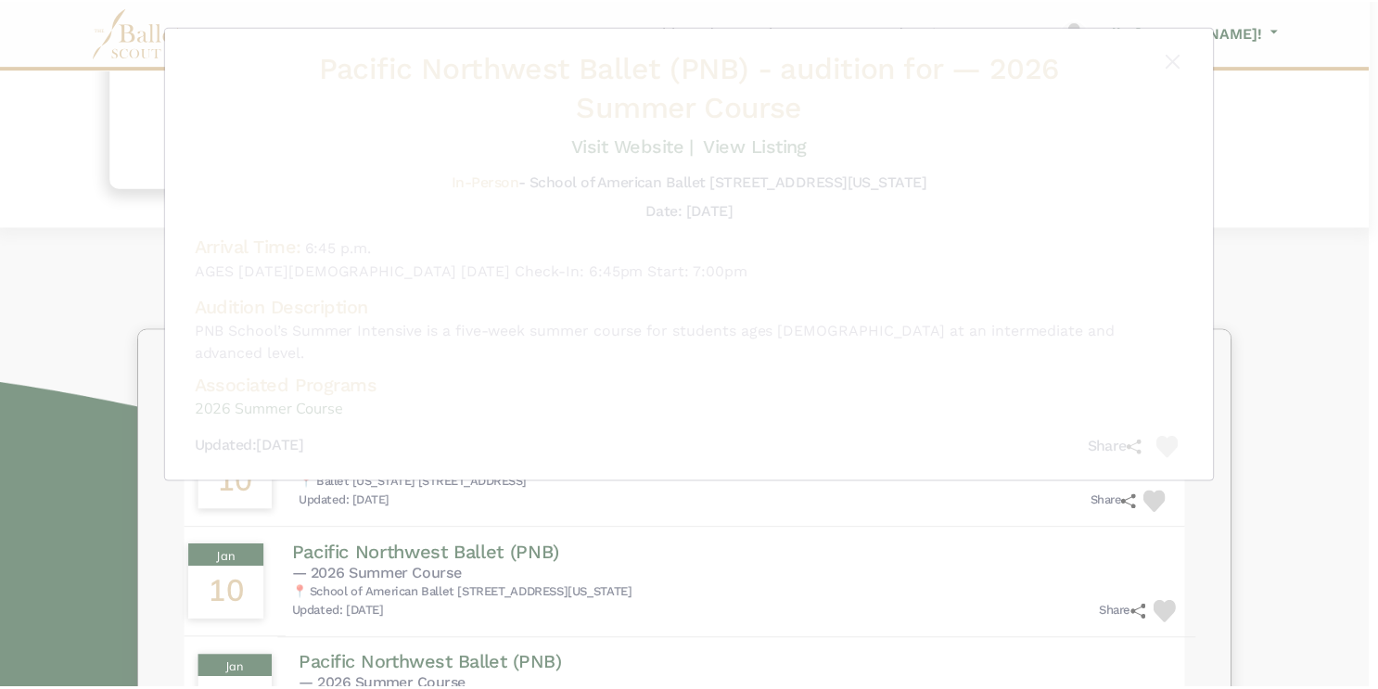
scroll to position [649, 0]
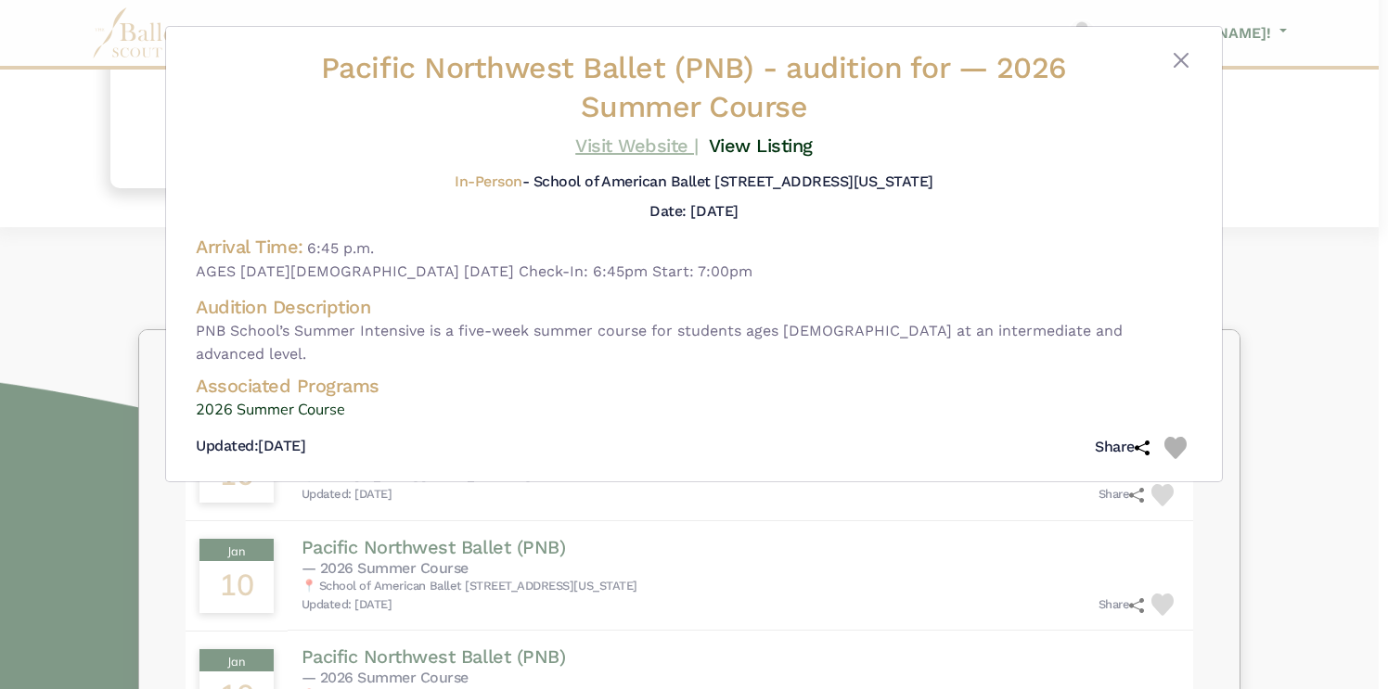
click at [618, 145] on link "Visit Website |" at bounding box center [636, 146] width 123 height 22
click at [1174, 65] on button "Close" at bounding box center [1181, 60] width 22 height 22
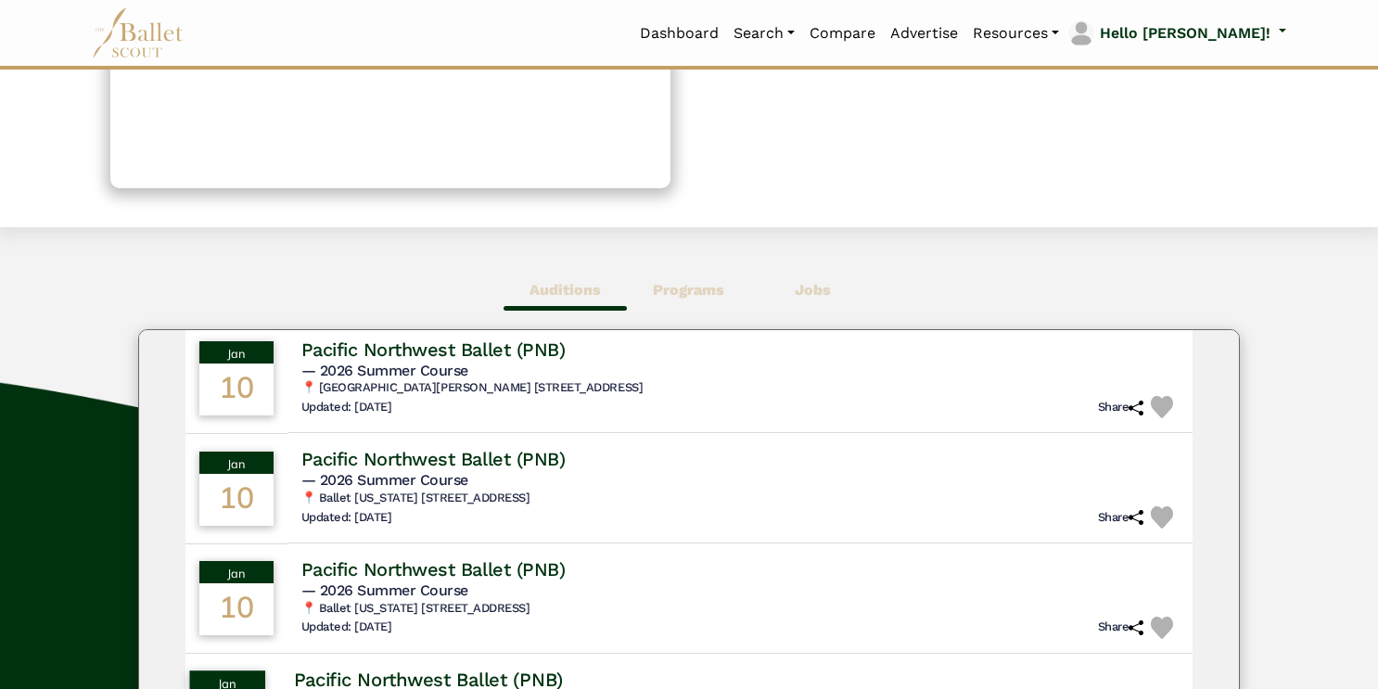
scroll to position [0, 0]
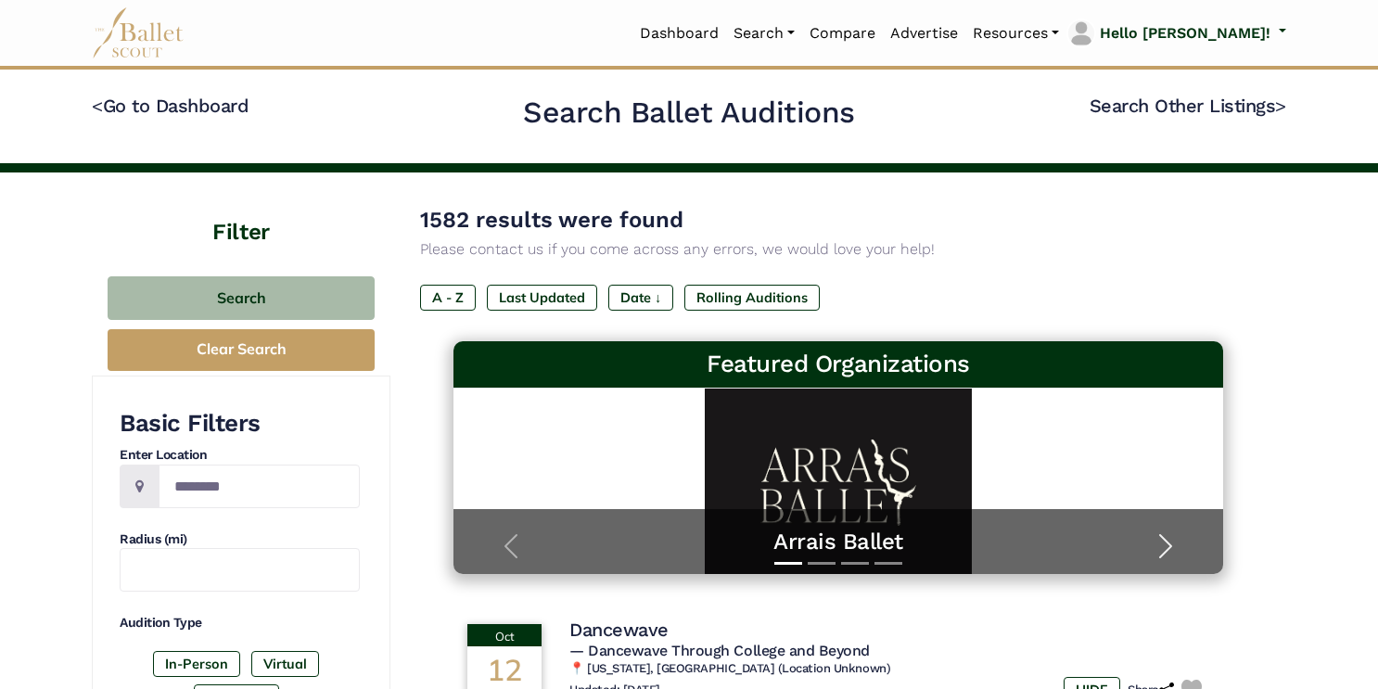
click at [1162, 542] on span "button" at bounding box center [1166, 547] width 30 height 30
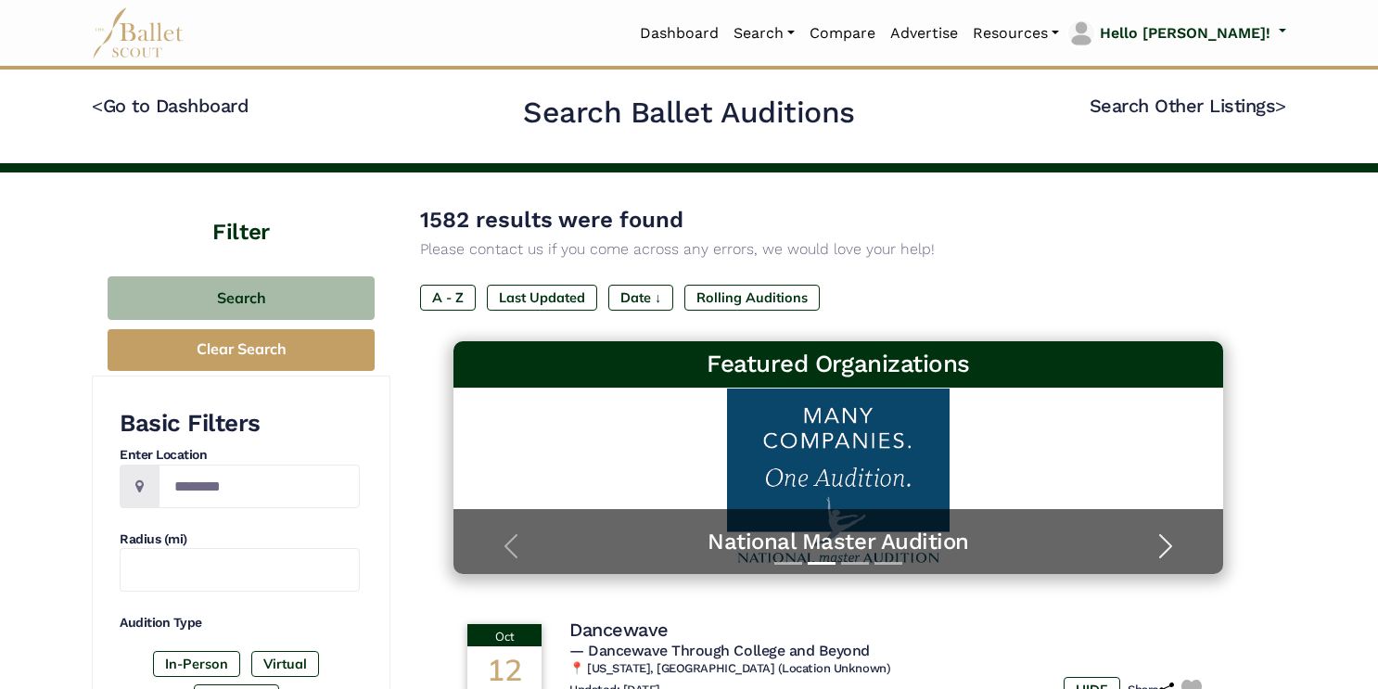
click at [1164, 545] on span "button" at bounding box center [1166, 547] width 30 height 30
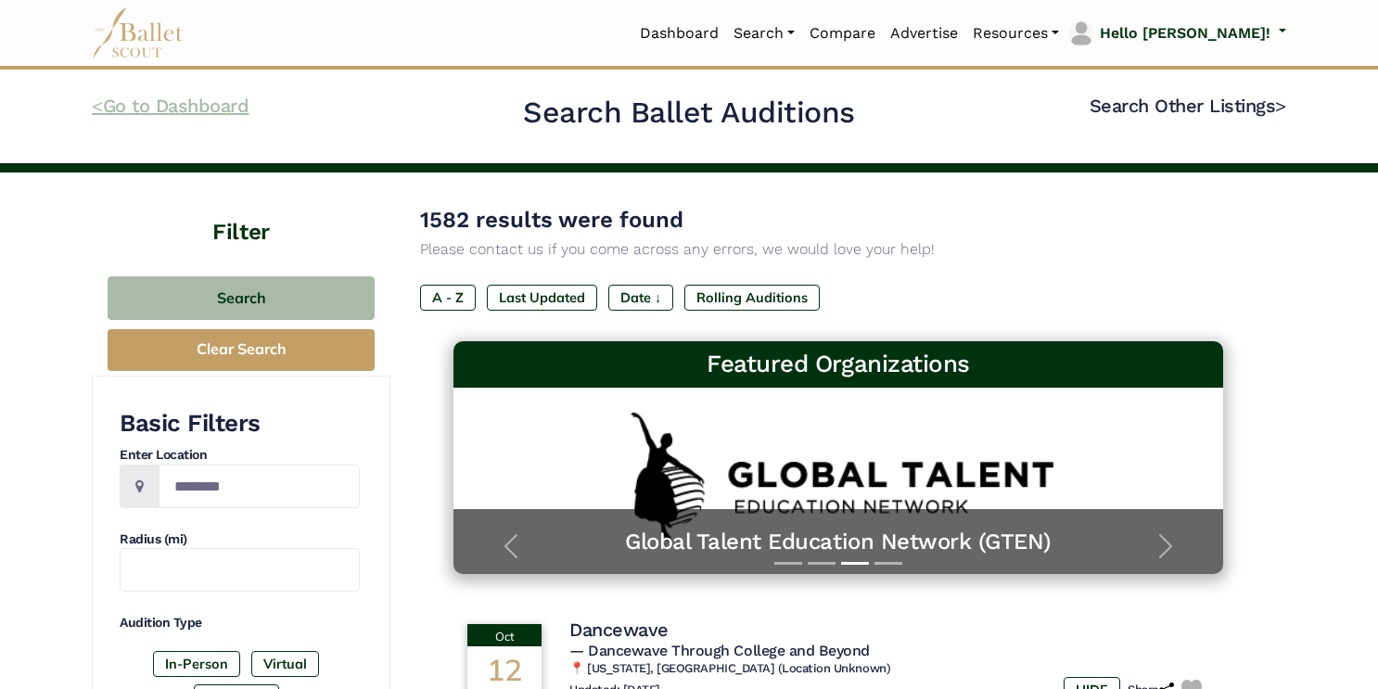
click at [166, 112] on link "< Go to Dashboard" at bounding box center [170, 106] width 157 height 22
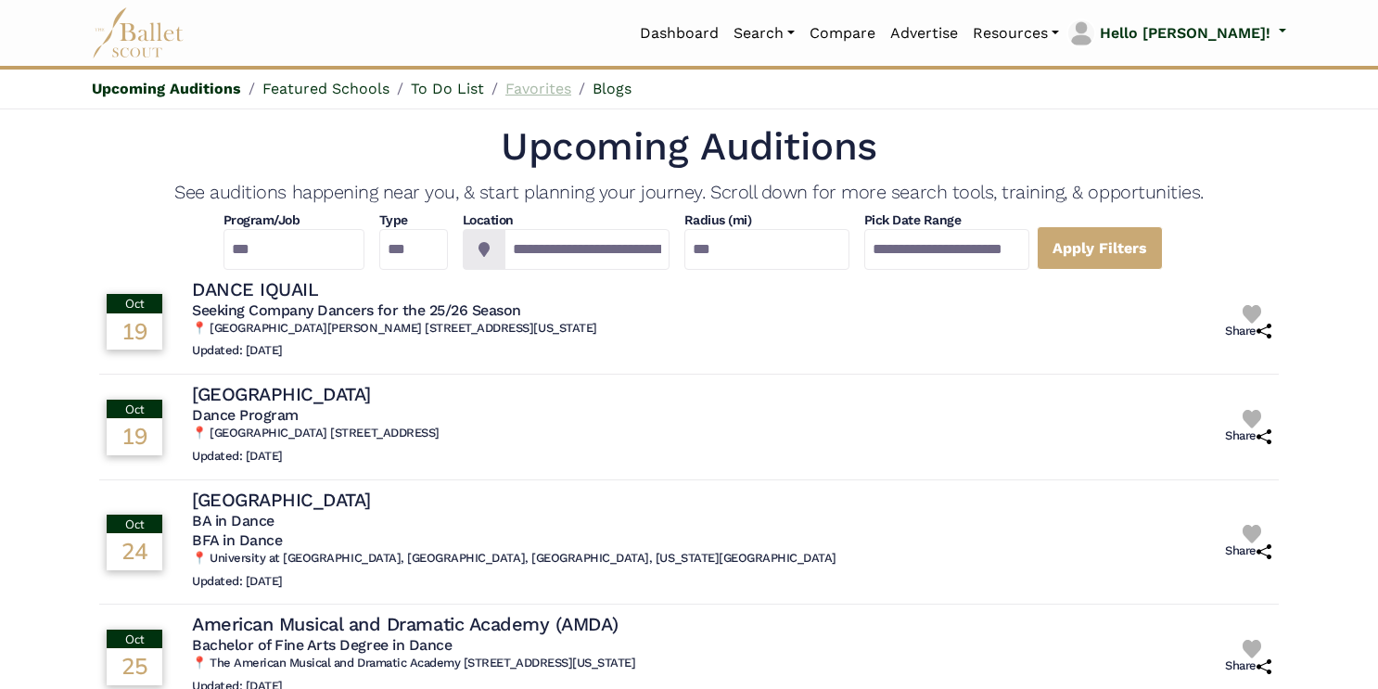
click at [538, 80] on link "Favorites" at bounding box center [539, 89] width 66 height 18
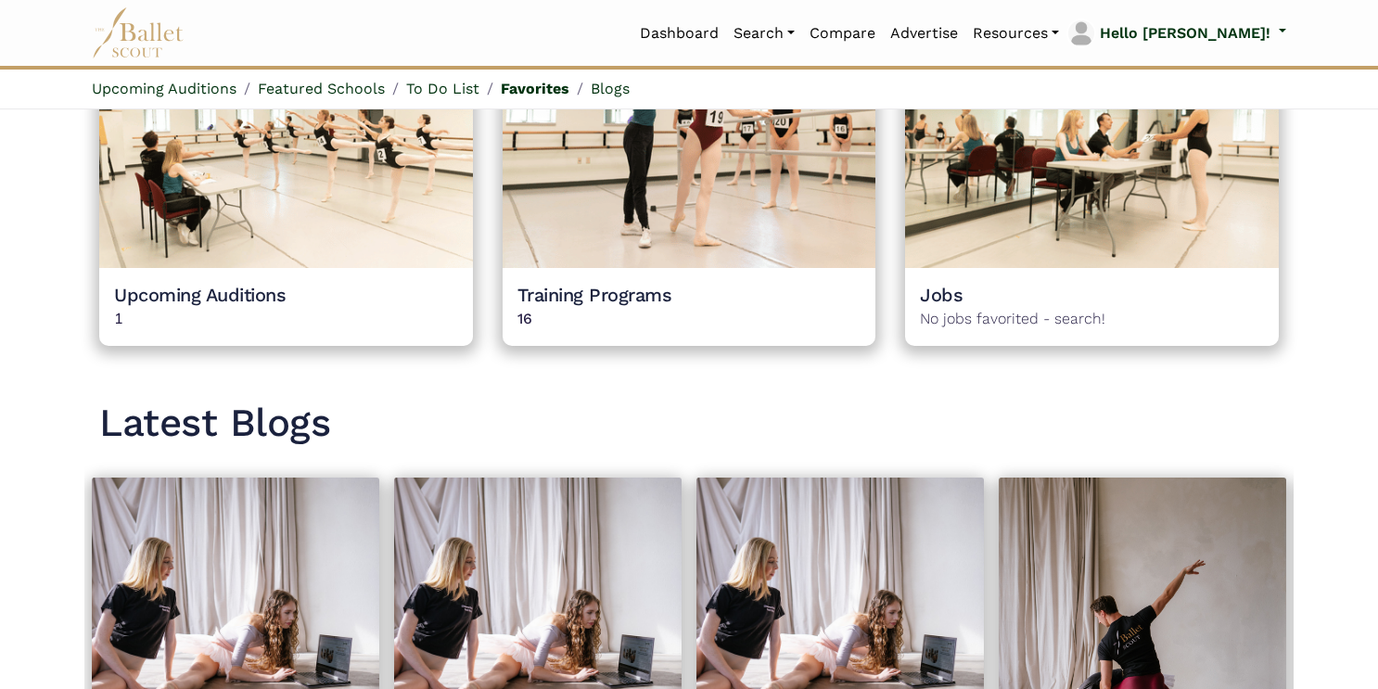
scroll to position [1662, 0]
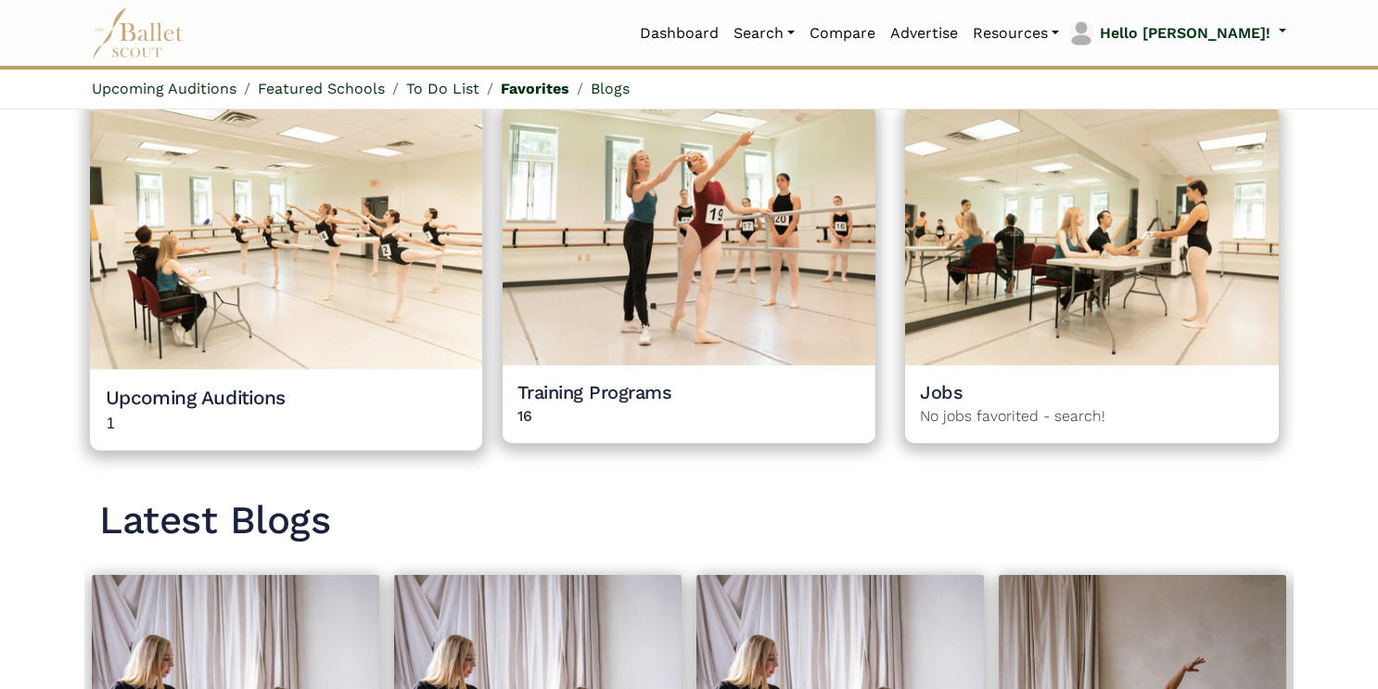
click at [336, 377] on div "Upcoming Auditions 1 1" at bounding box center [286, 411] width 392 height 82
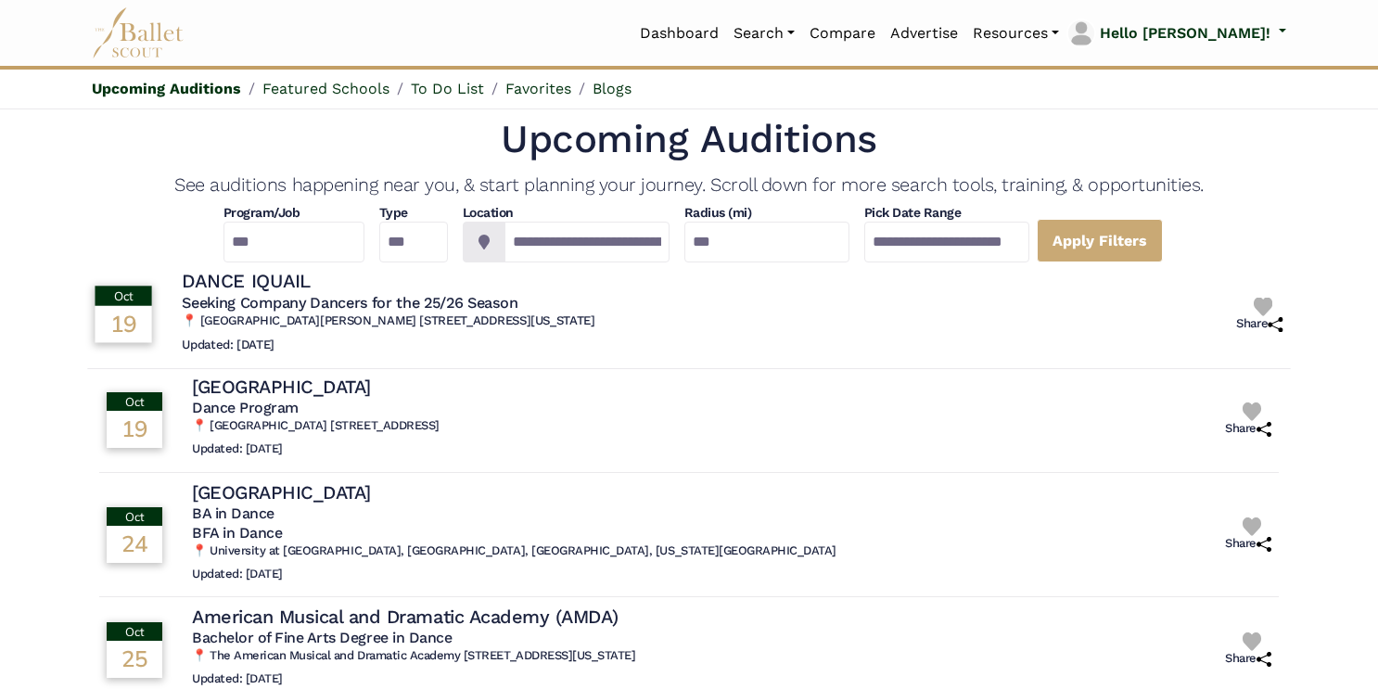
scroll to position [0, 0]
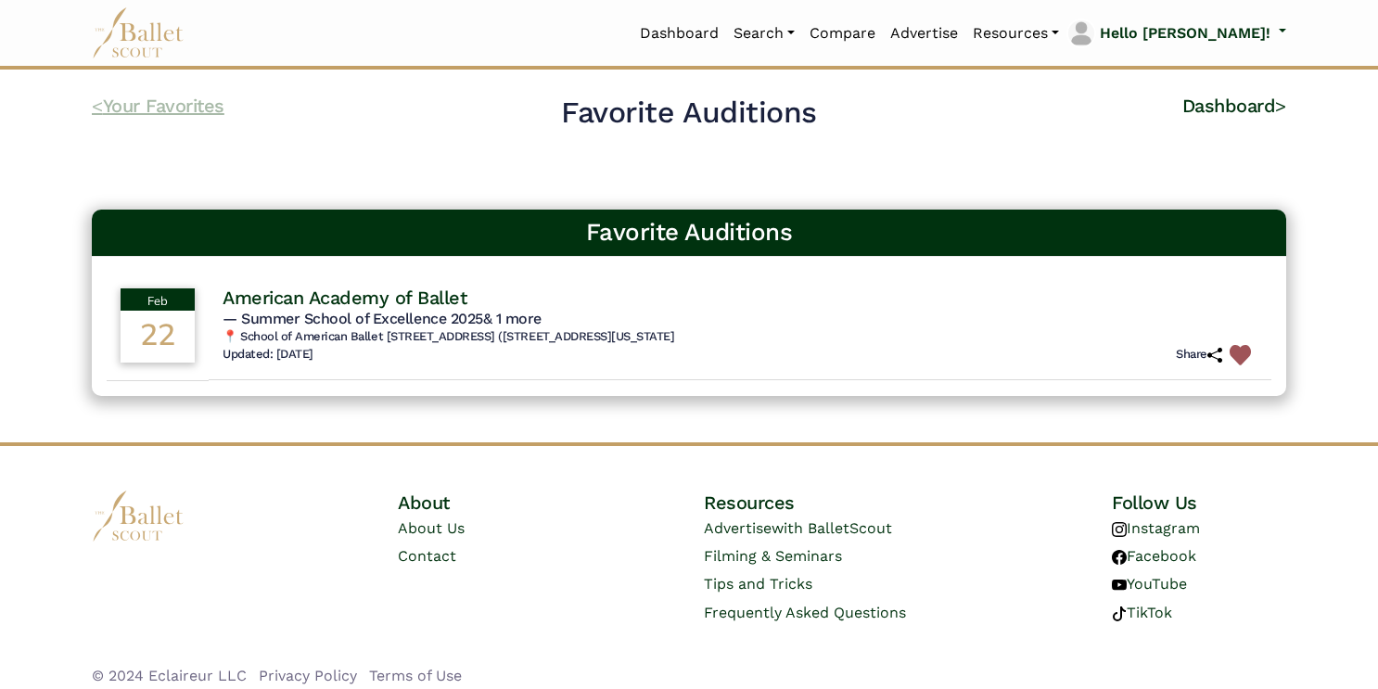
click at [169, 111] on link "< Your Favorites" at bounding box center [158, 106] width 133 height 22
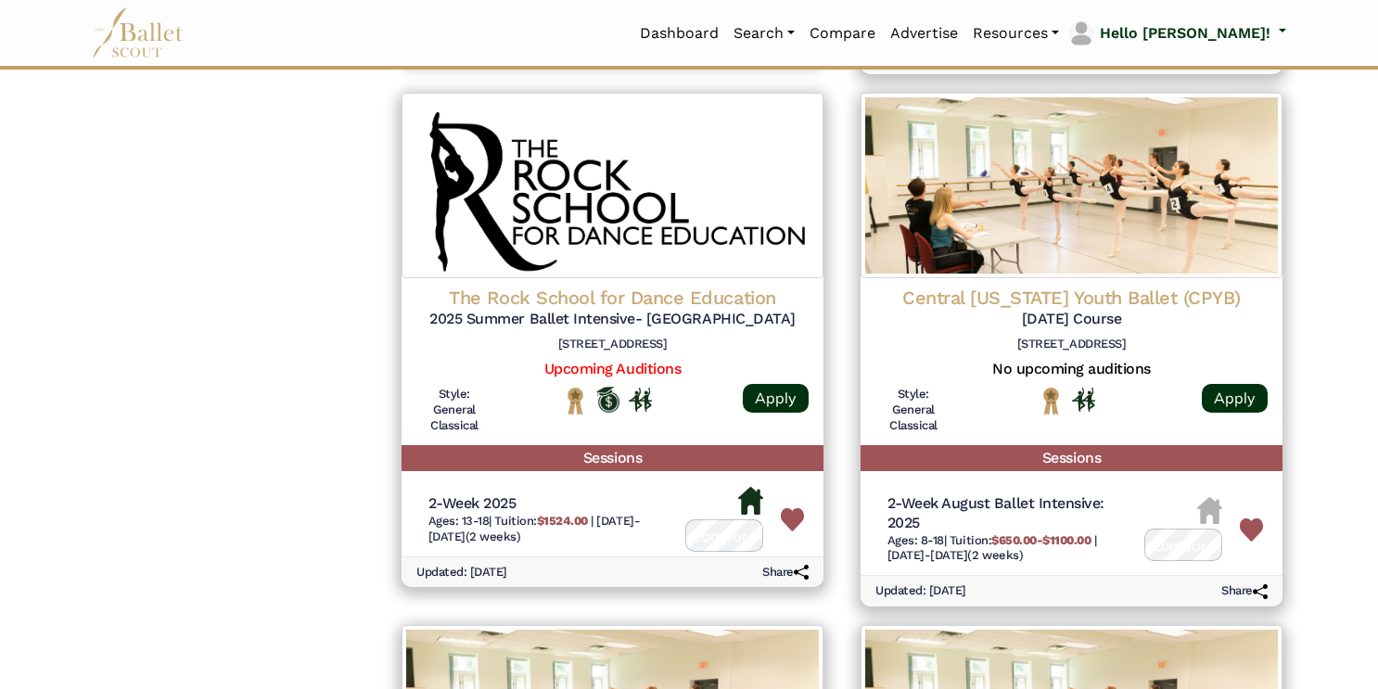
scroll to position [2387, 0]
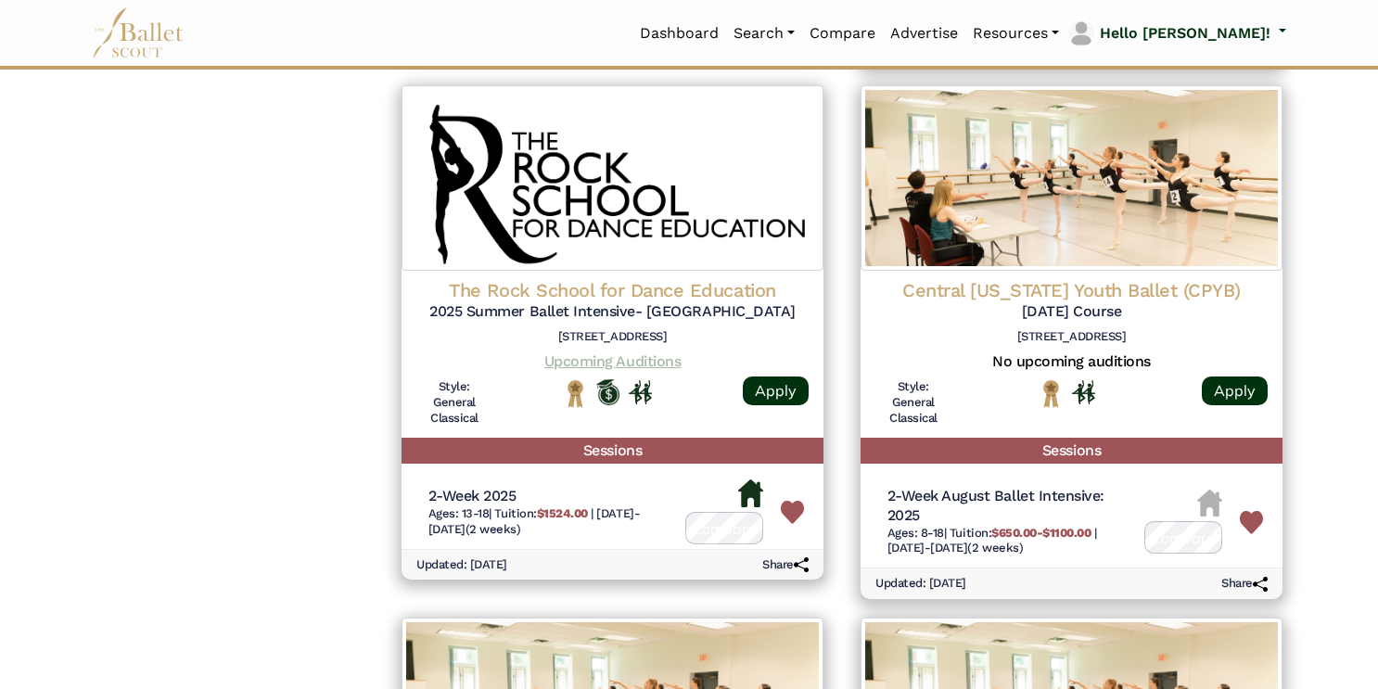
click at [606, 356] on link "Upcoming Auditions" at bounding box center [613, 361] width 136 height 18
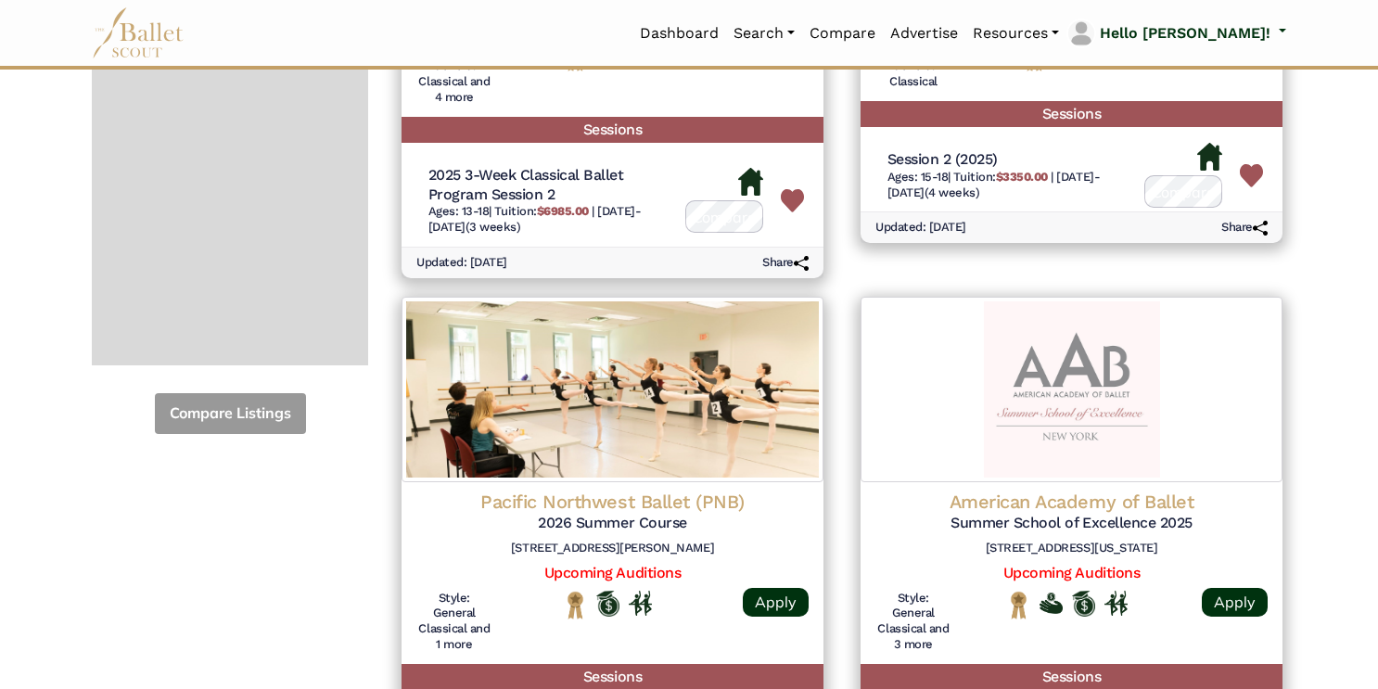
scroll to position [0, 0]
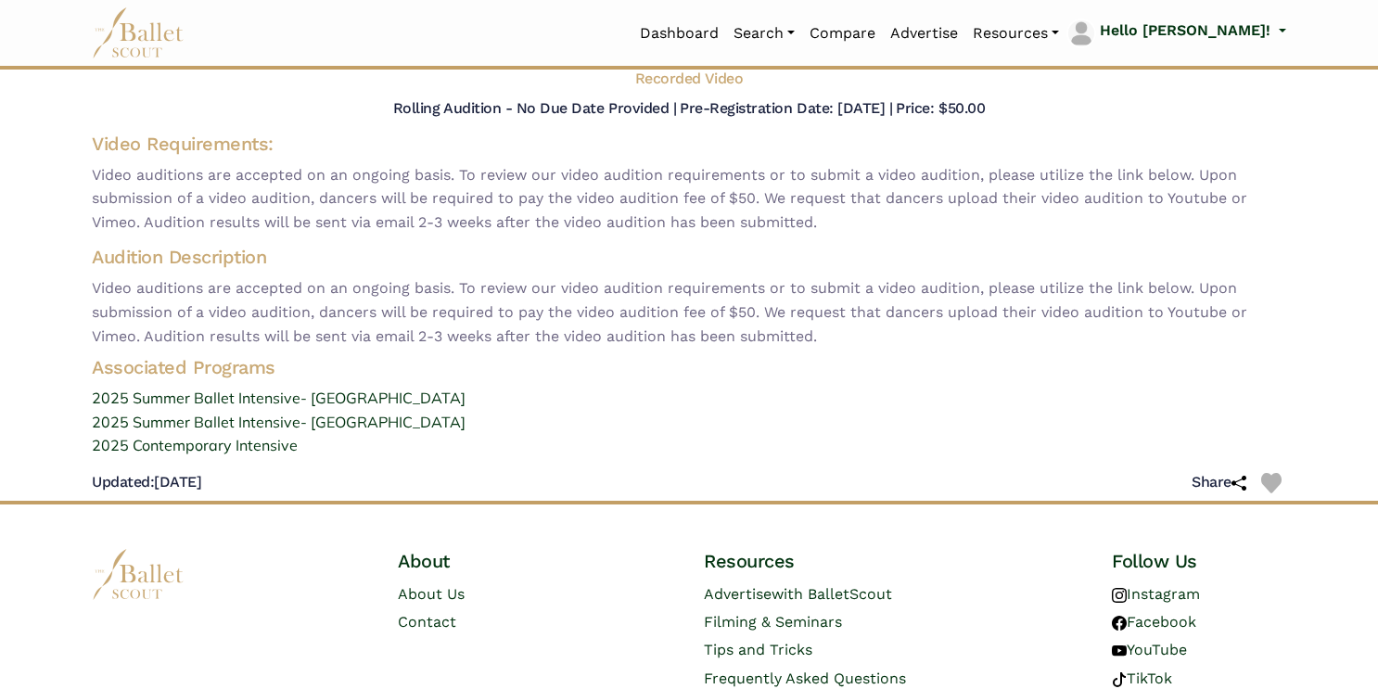
scroll to position [297, 0]
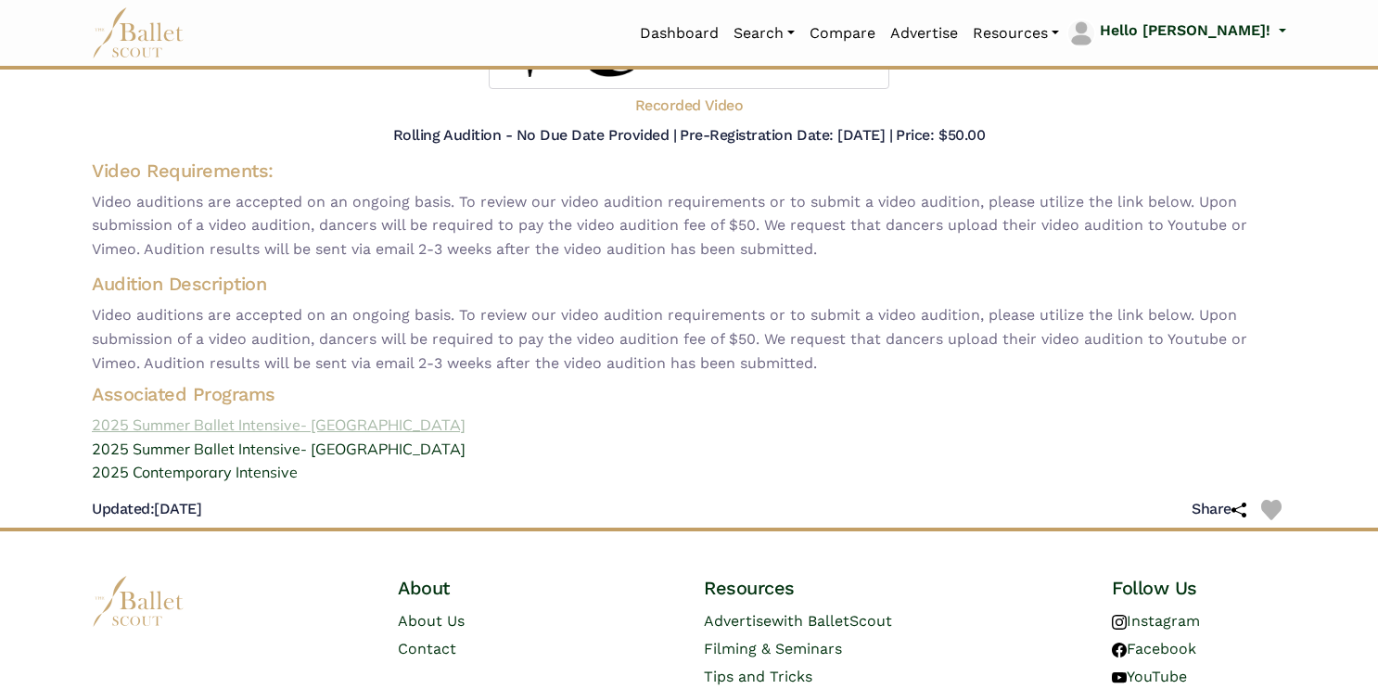
click at [193, 424] on link "2025 Summer Ballet Intensive- [GEOGRAPHIC_DATA]" at bounding box center [689, 426] width 1224 height 24
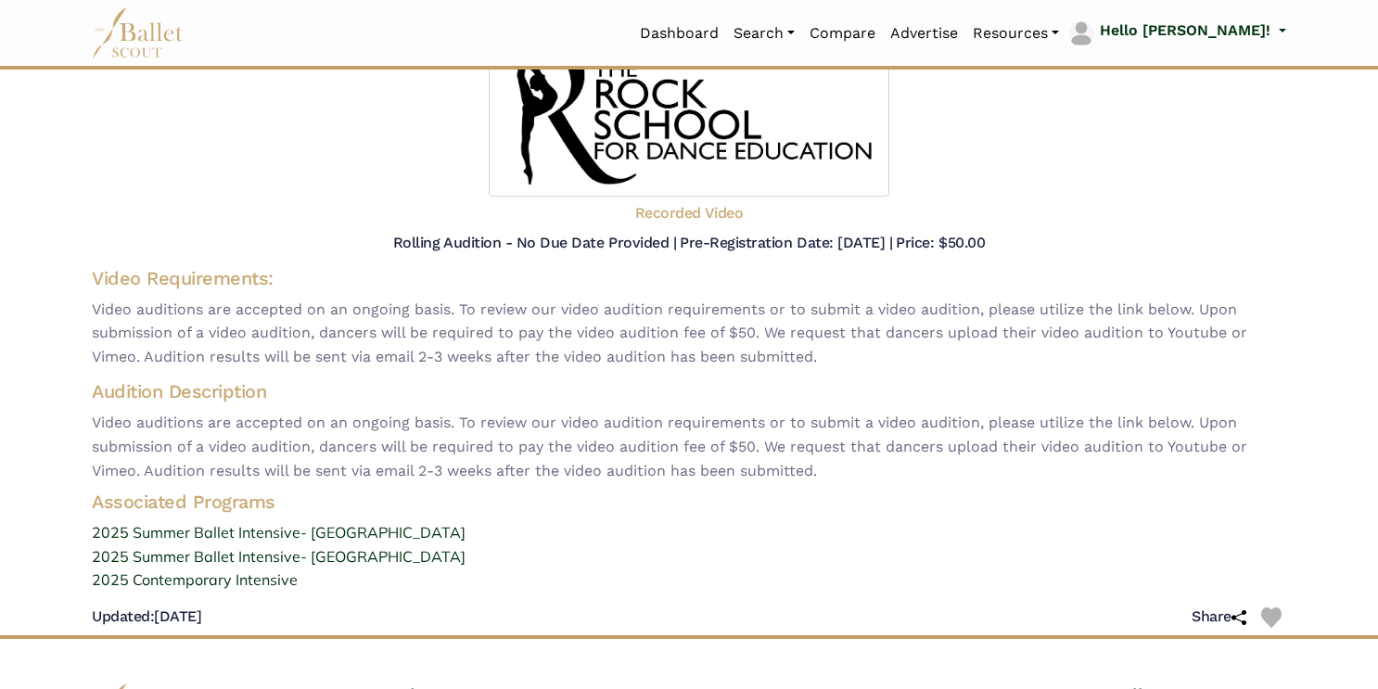
scroll to position [0, 0]
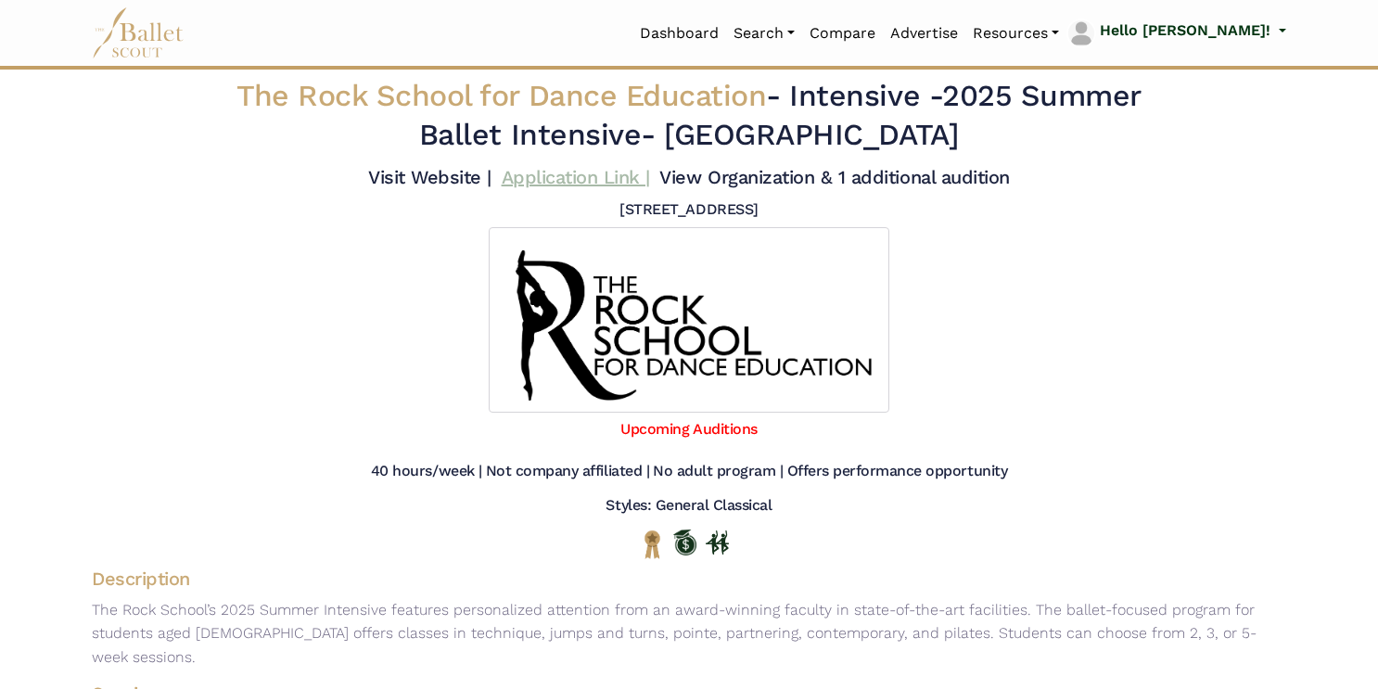
click at [533, 175] on link "Application Link |" at bounding box center [576, 177] width 148 height 22
click at [421, 169] on link "Visit Website |" at bounding box center [429, 177] width 123 height 22
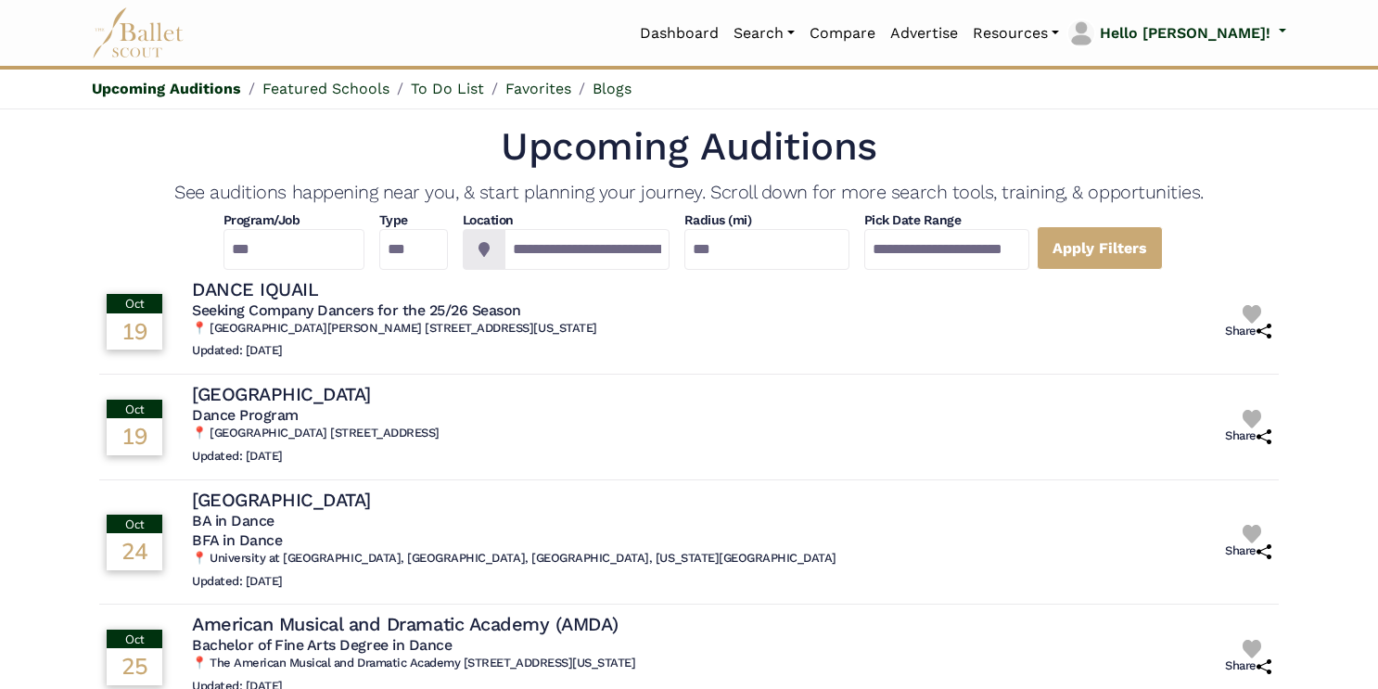
scroll to position [63, 0]
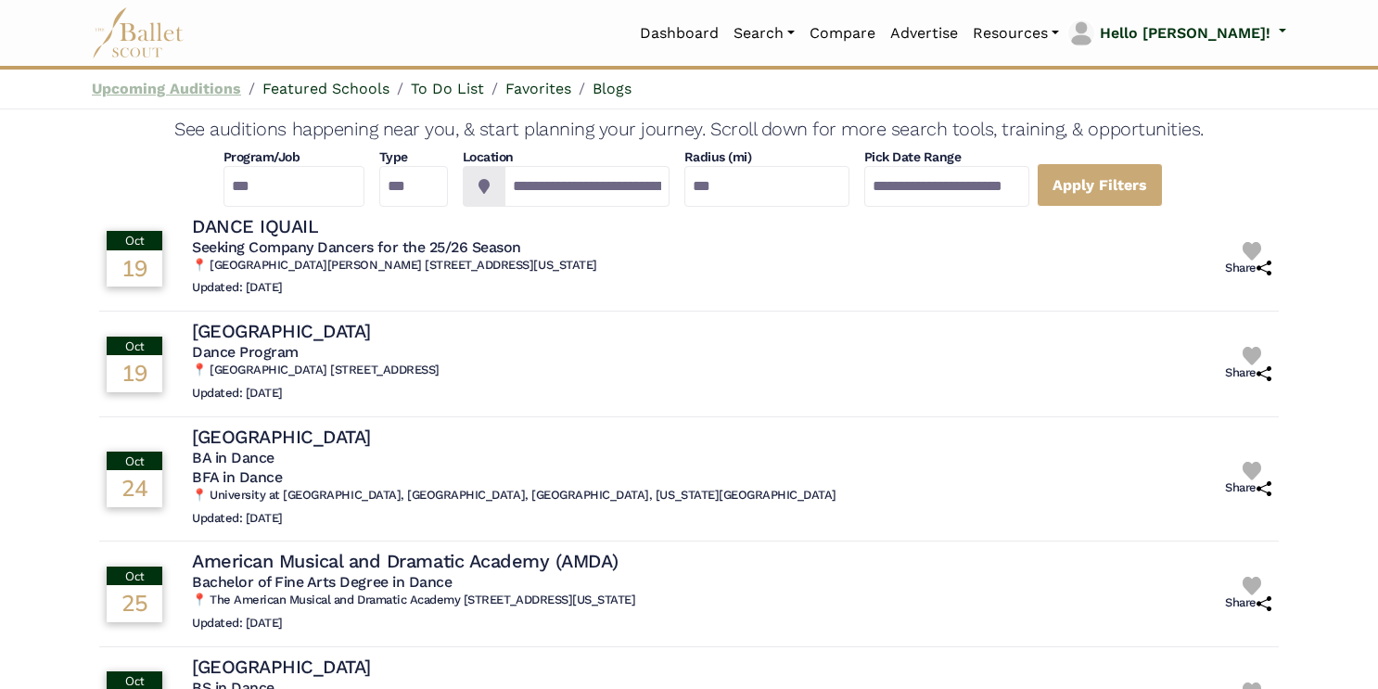
click at [149, 89] on link "Upcoming Auditions" at bounding box center [166, 89] width 149 height 18
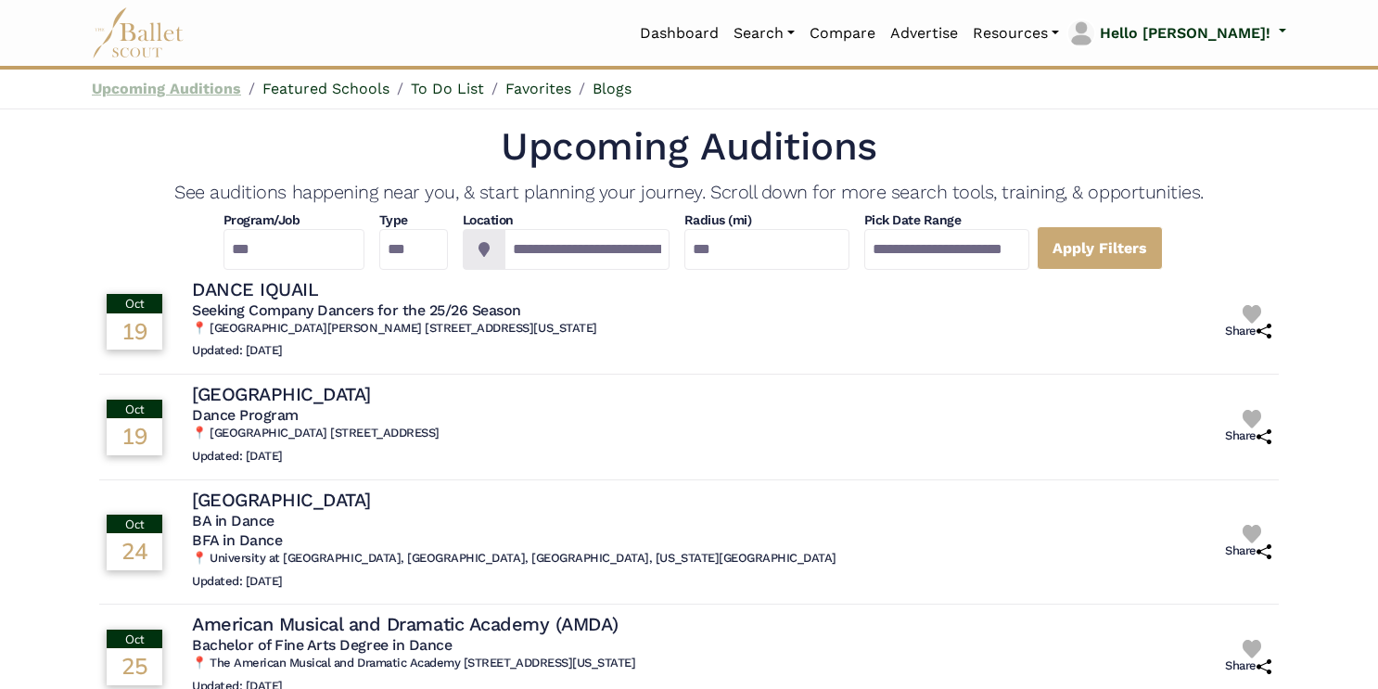
scroll to position [0, 0]
click at [889, 475] on div "Oct 19 Oct 19: Sacred Heart University Dance Program 📍 Sacred Heart University …" at bounding box center [688, 431] width 1203 height 100
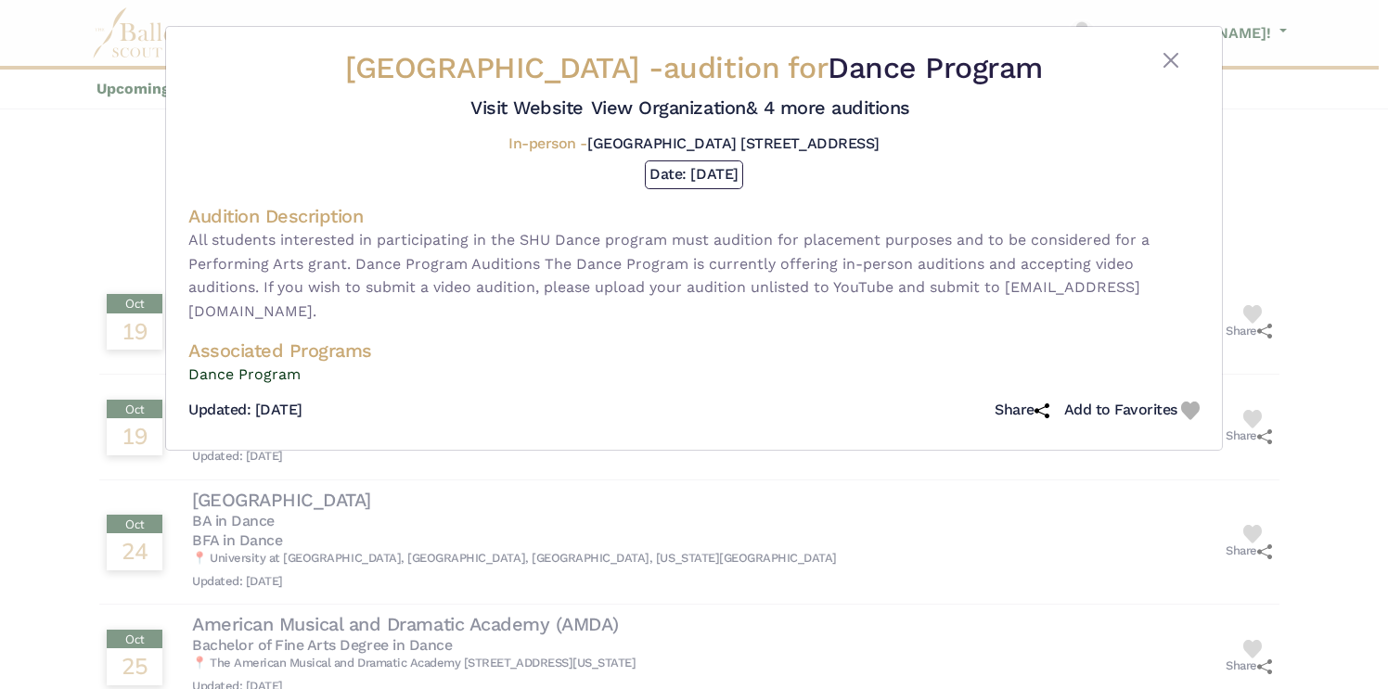
click at [1309, 158] on div "Sacred Heart University - audition for Dance Program Visit Website View Organiz…" at bounding box center [694, 344] width 1388 height 689
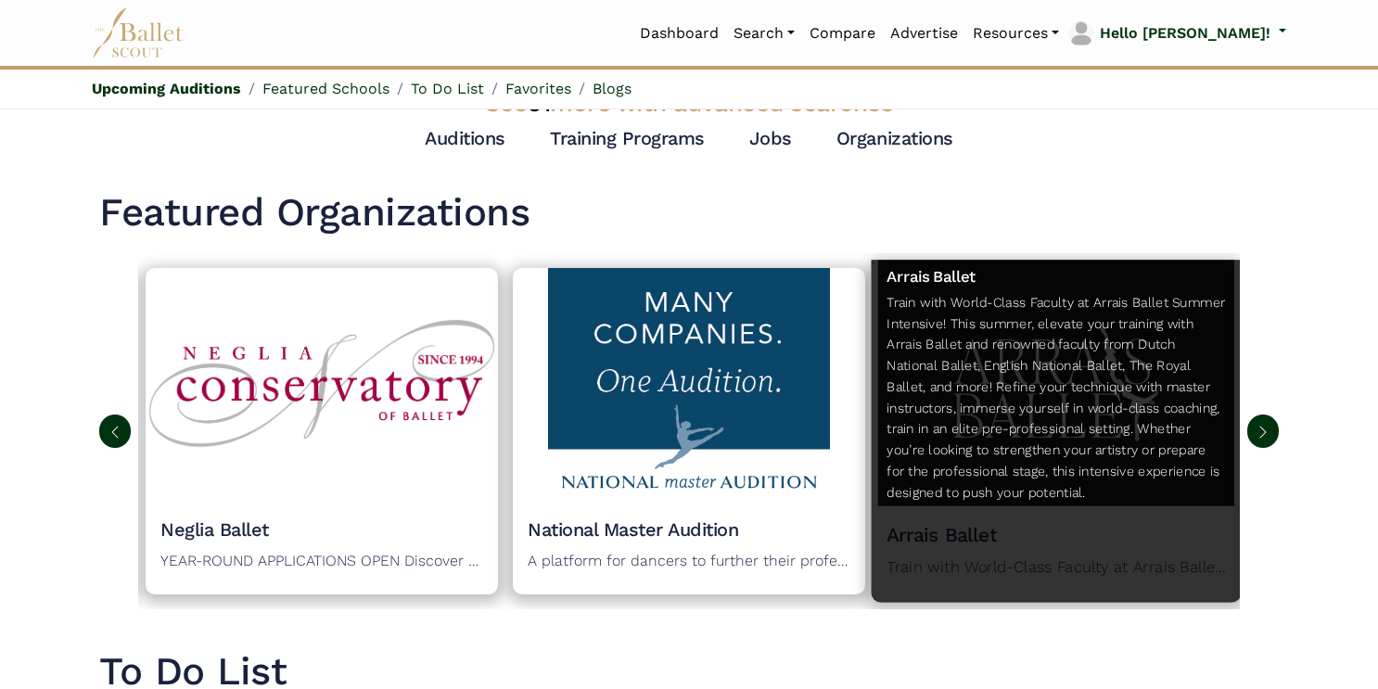
scroll to position [735, 0]
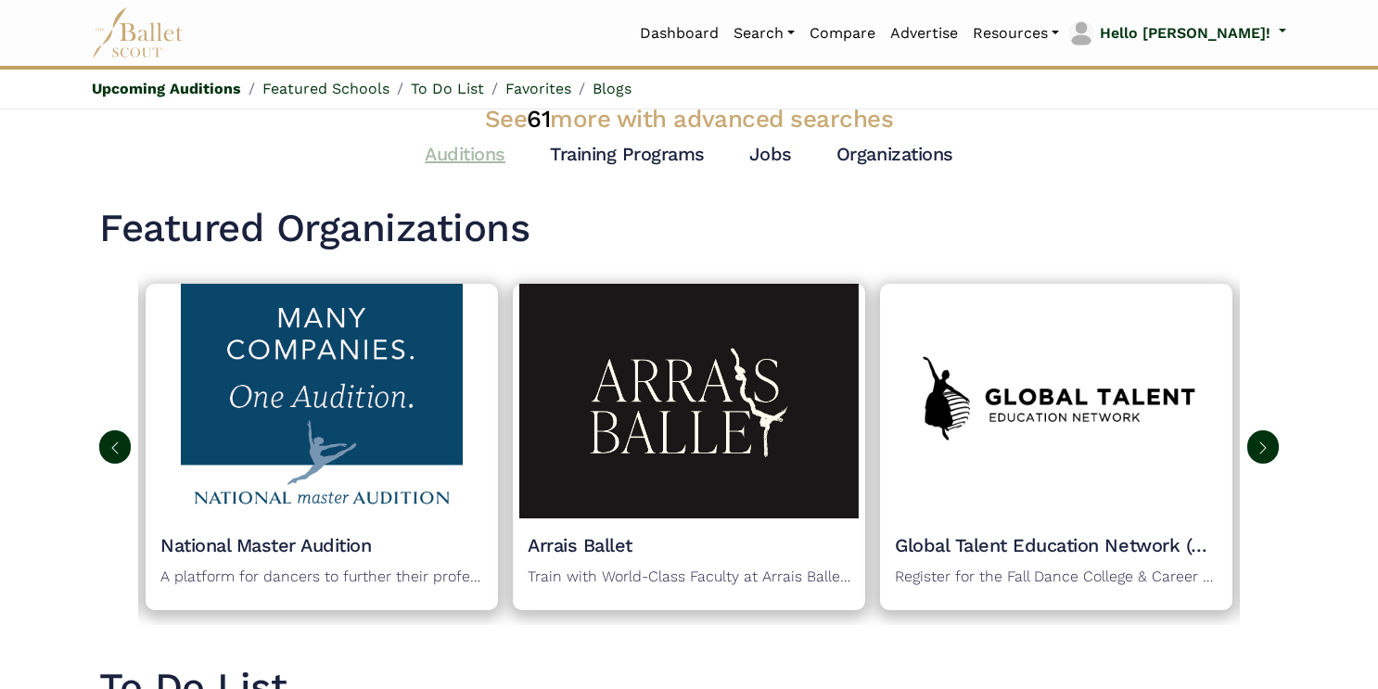
click at [460, 158] on link "Auditions" at bounding box center [465, 154] width 81 height 22
click at [1266, 446] on img at bounding box center [1263, 448] width 15 height 15
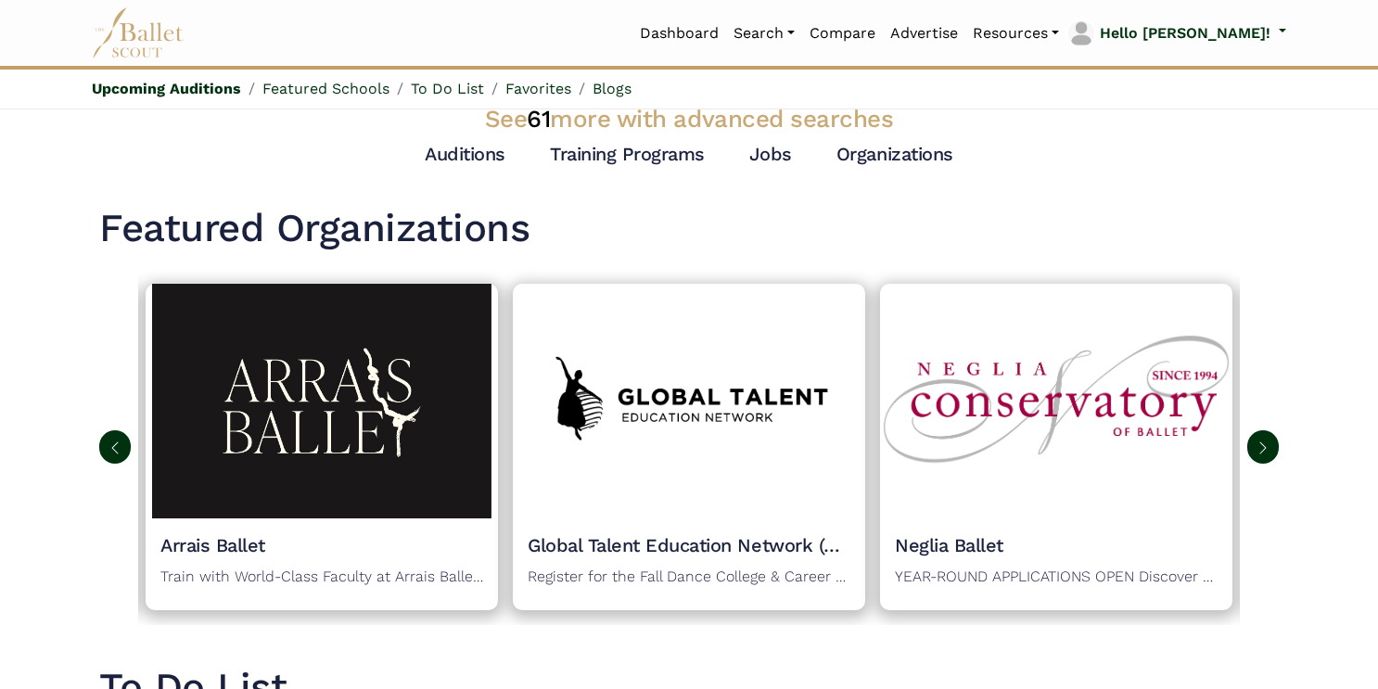
click at [1266, 446] on img at bounding box center [1263, 448] width 15 height 15
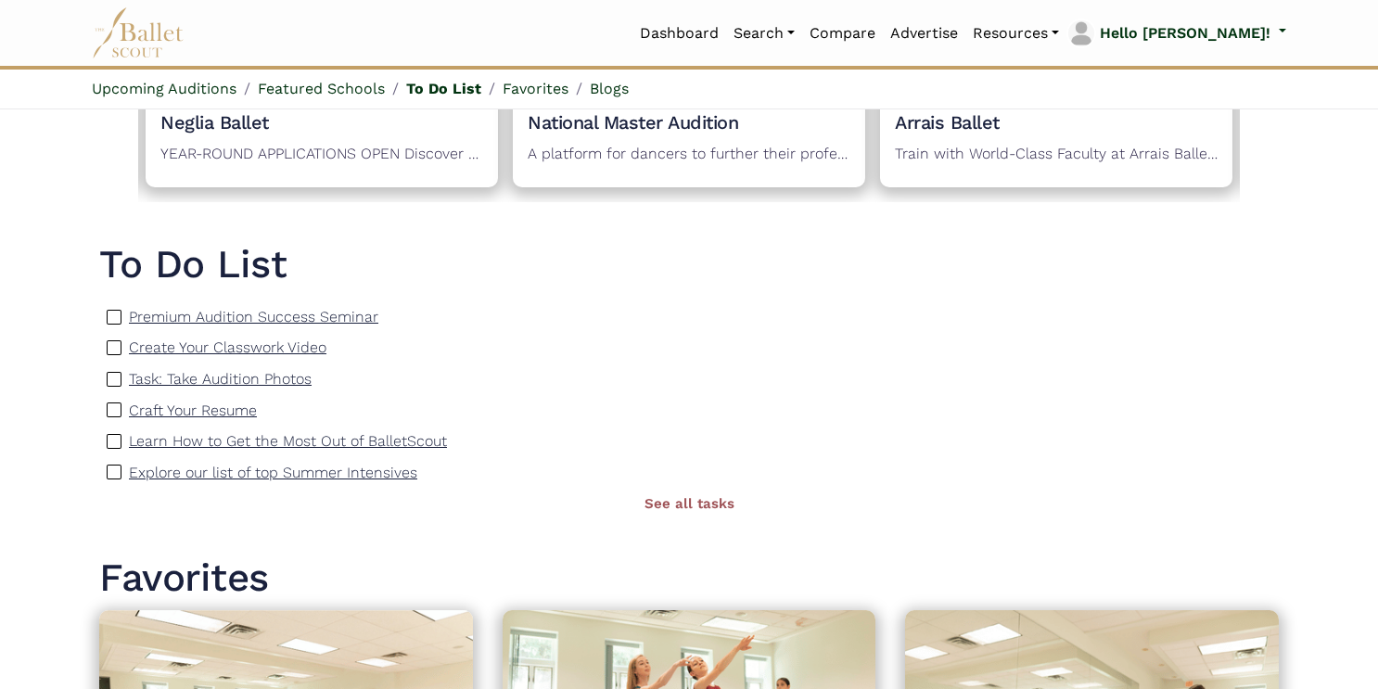
scroll to position [1103, 0]
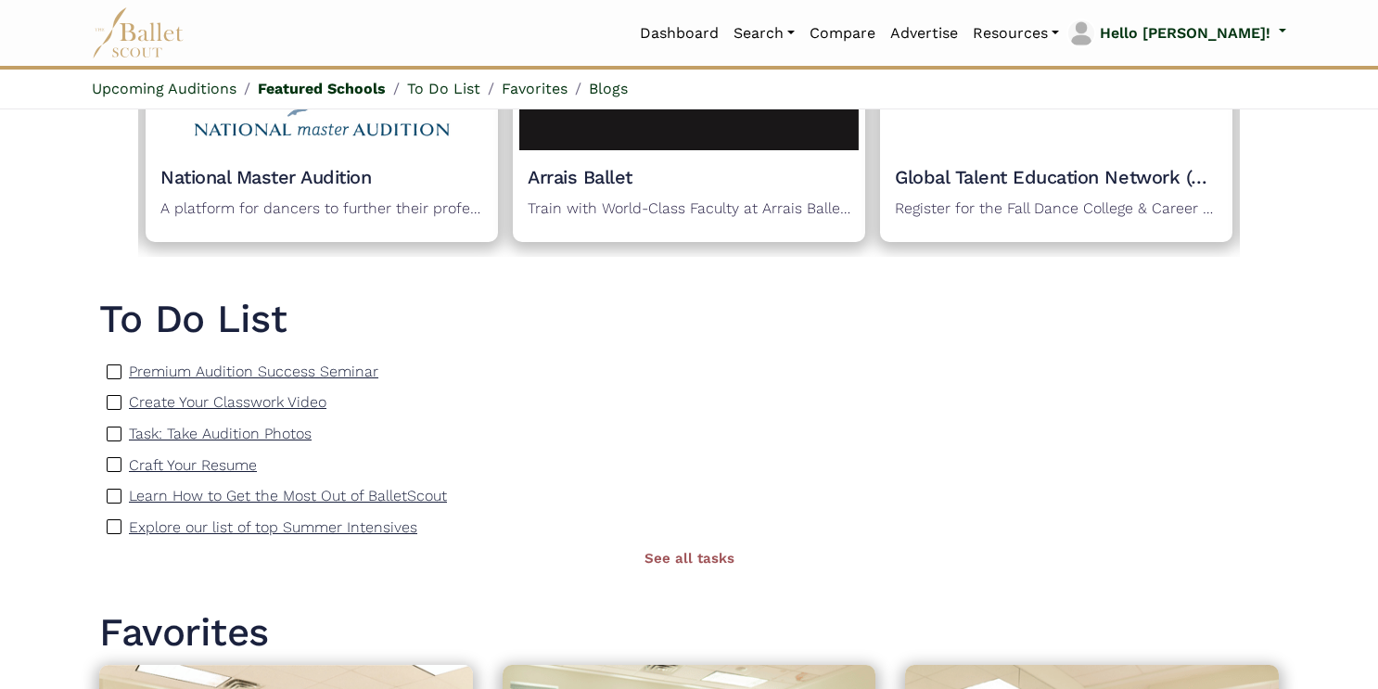
click at [318, 526] on p "Explore our list of top Summer Intensives" at bounding box center [273, 528] width 288 height 18
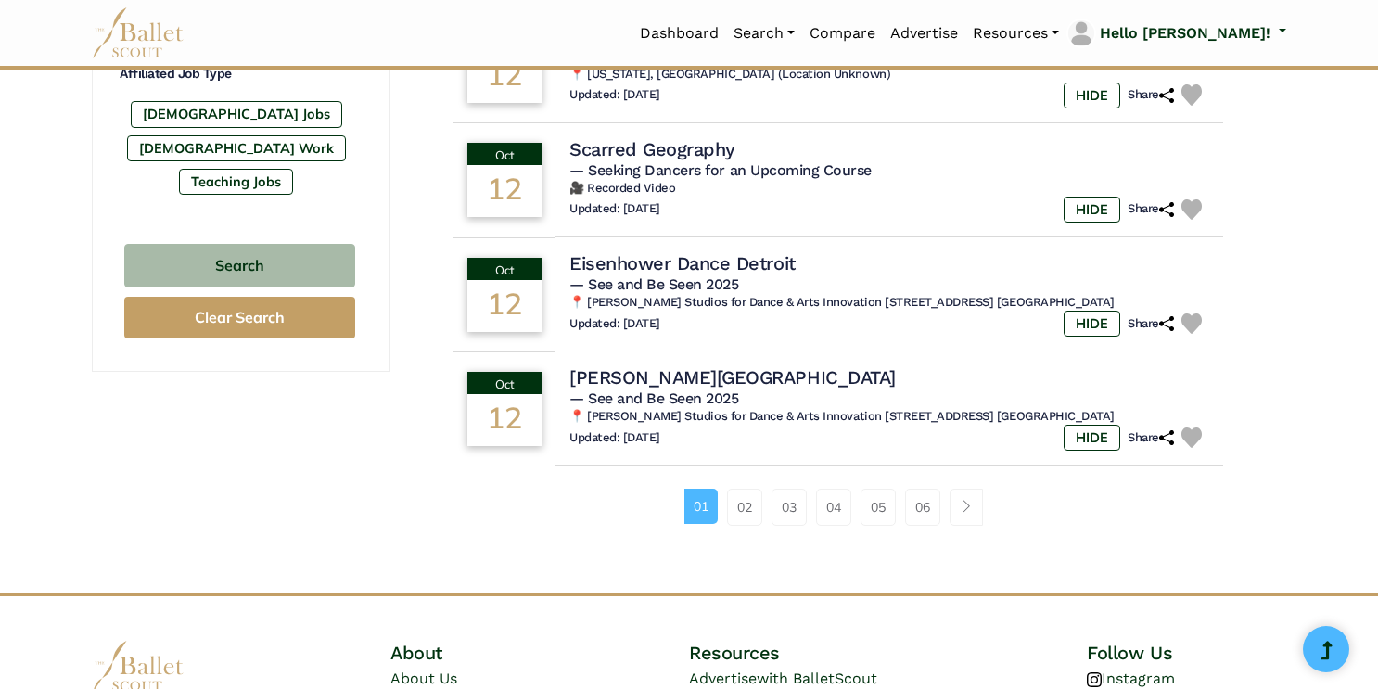
scroll to position [1191, 0]
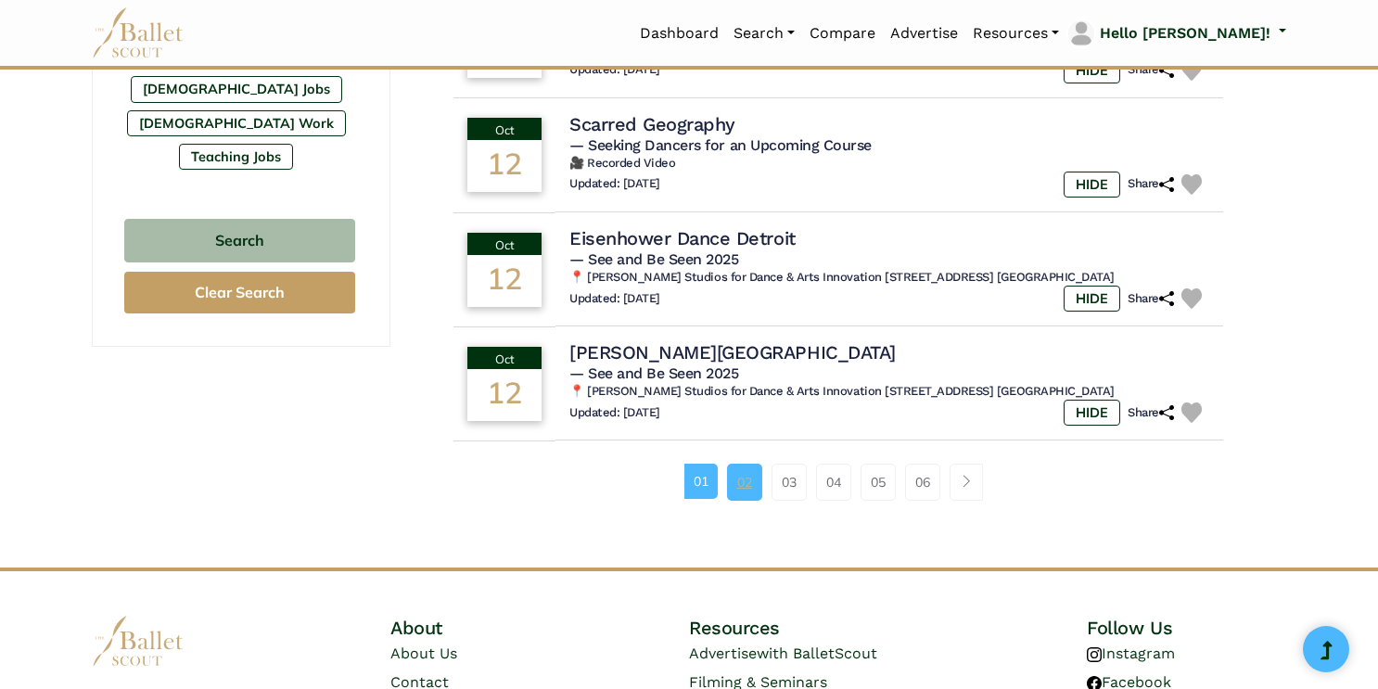
click at [749, 490] on link "02" at bounding box center [744, 482] width 35 height 37
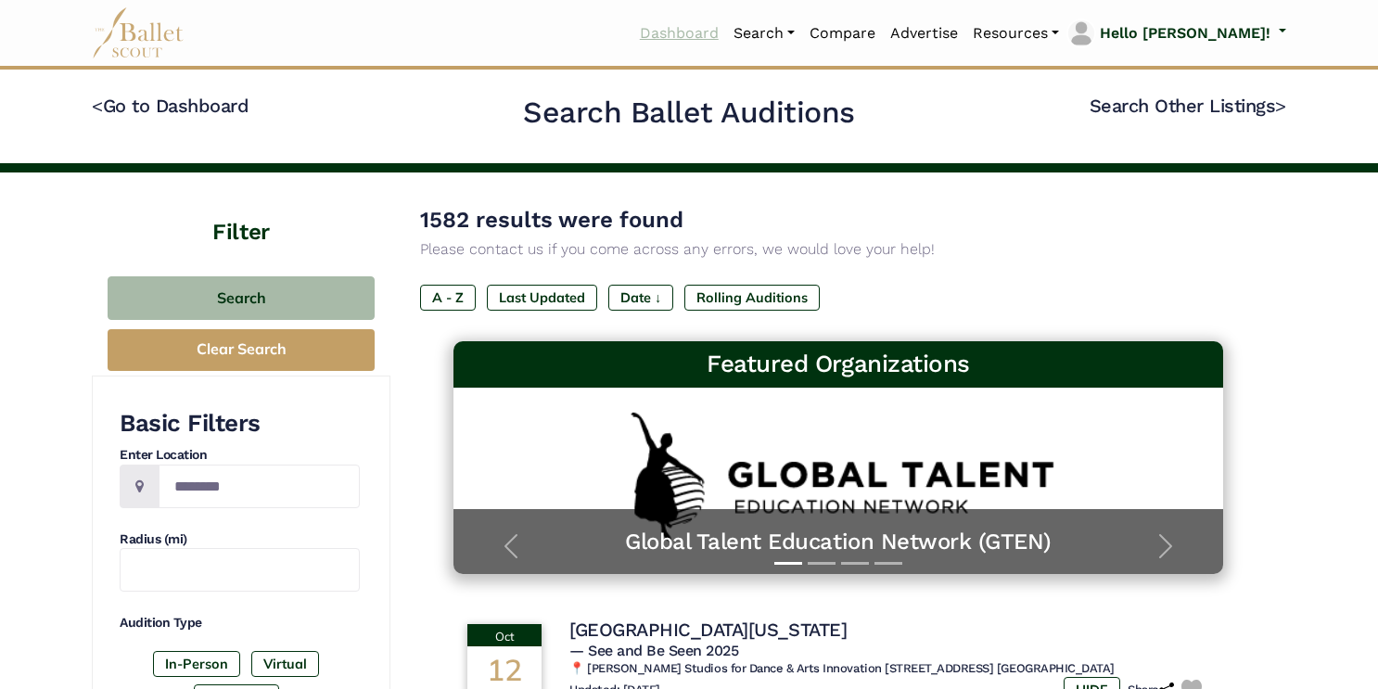
click at [726, 32] on link "Dashboard" at bounding box center [680, 33] width 94 height 39
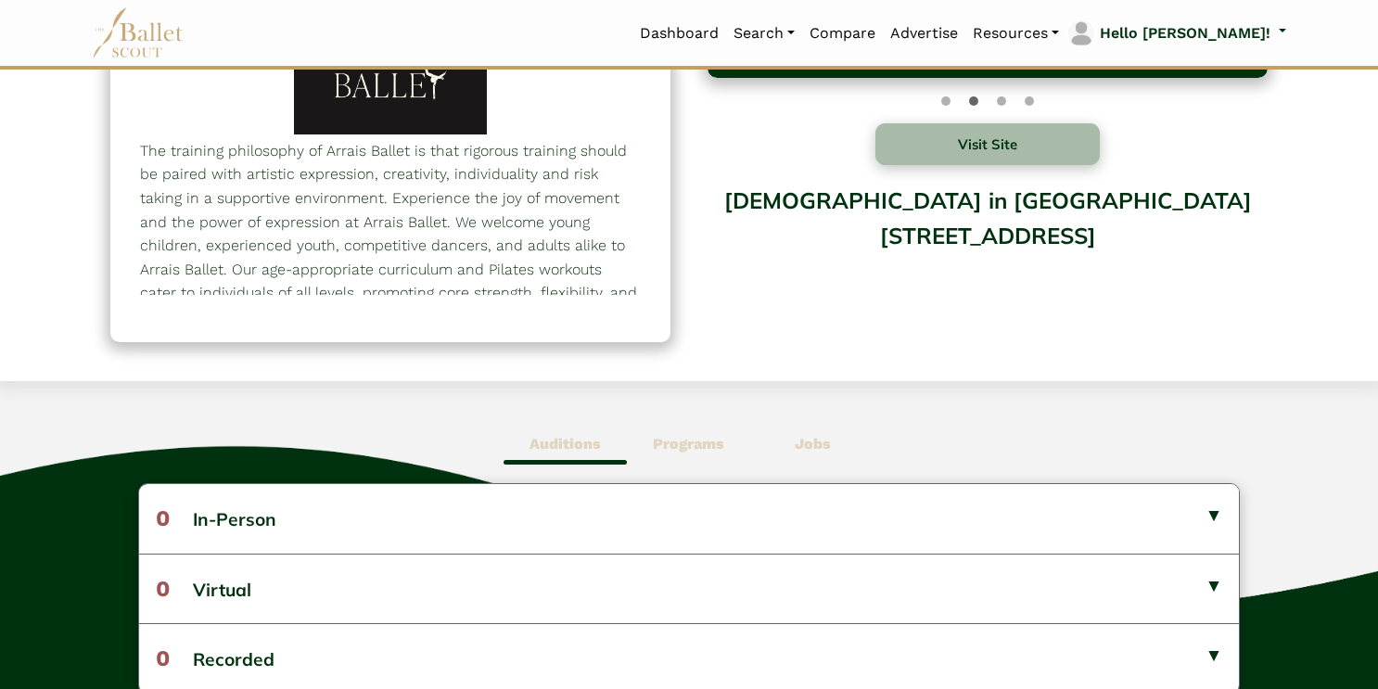
scroll to position [158, 0]
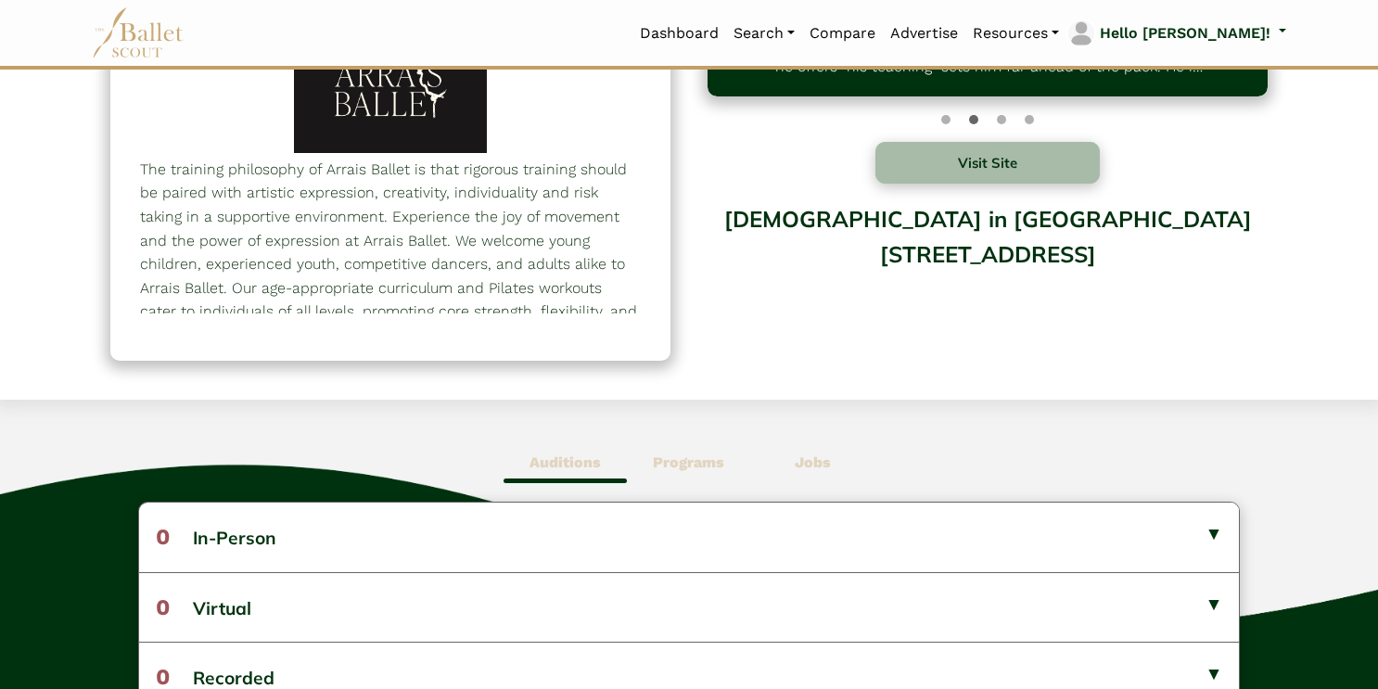
click at [686, 455] on b "Programs" at bounding box center [688, 463] width 71 height 18
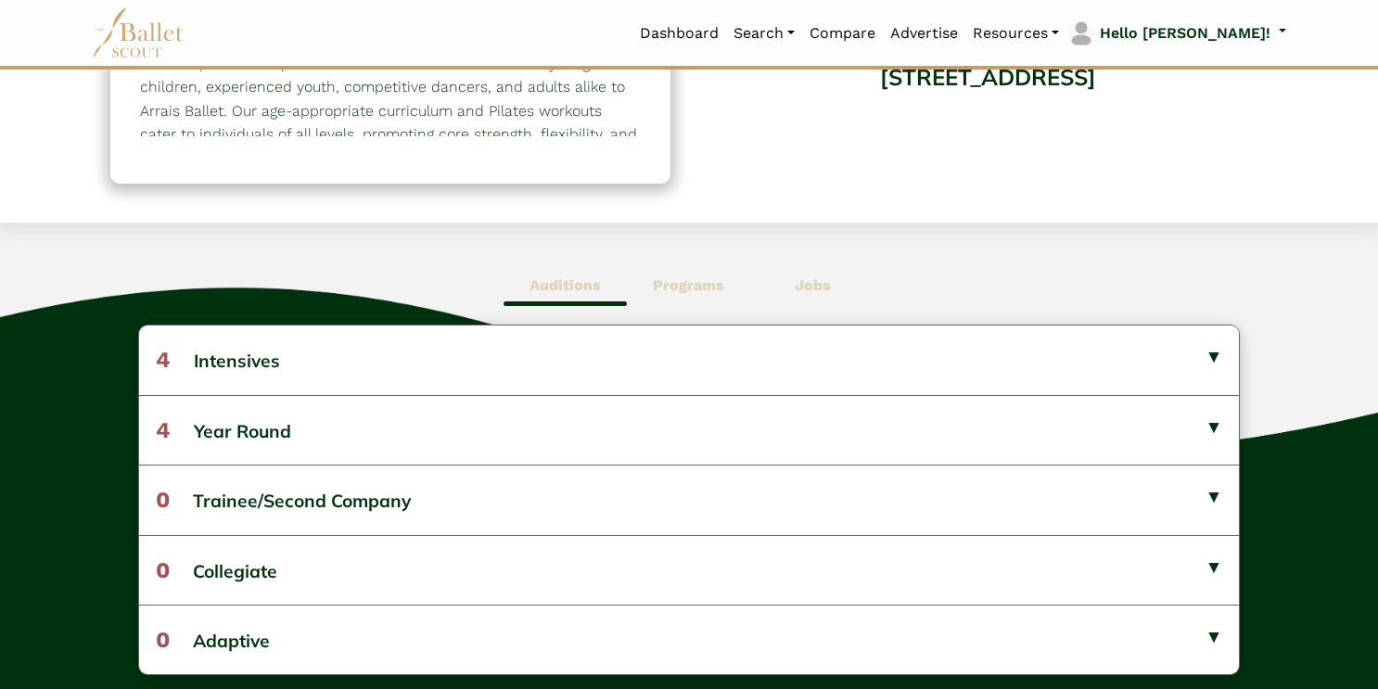
scroll to position [350, 0]
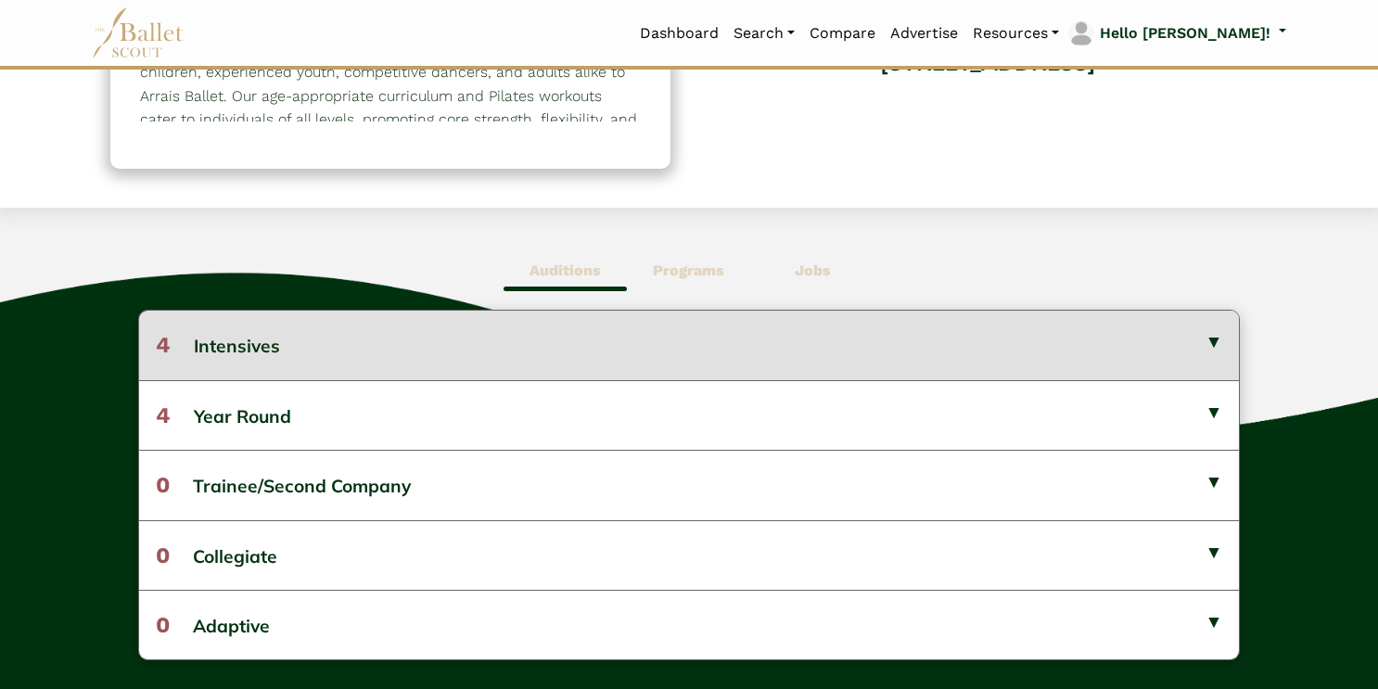
click at [225, 365] on button "4 Intensives" at bounding box center [689, 345] width 1101 height 69
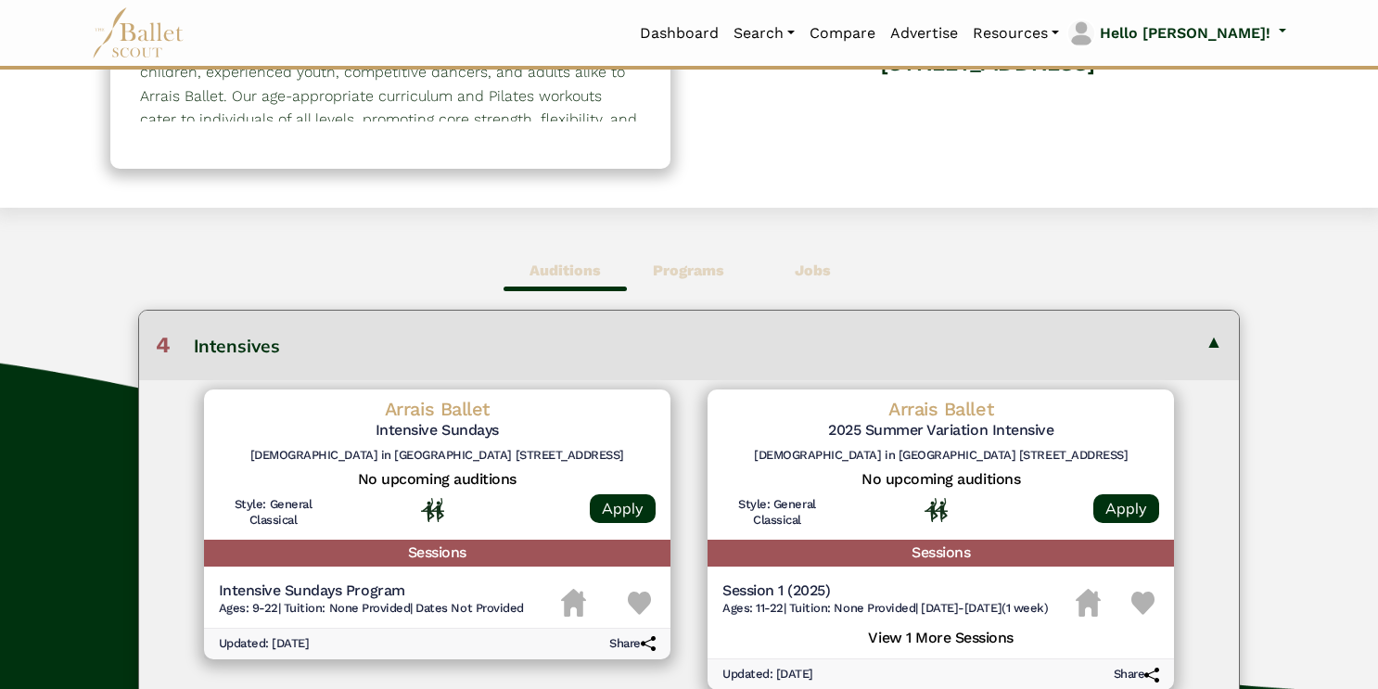
scroll to position [0, 0]
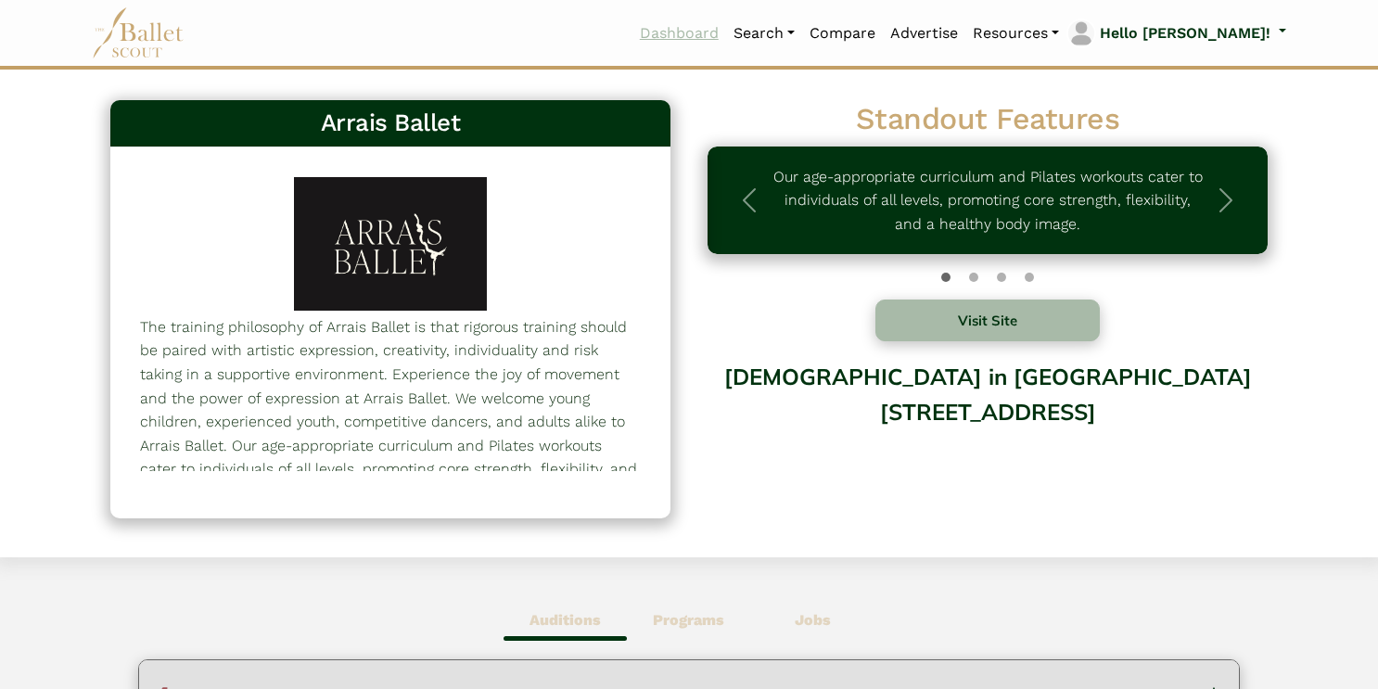
click at [726, 37] on link "Dashboard" at bounding box center [680, 33] width 94 height 39
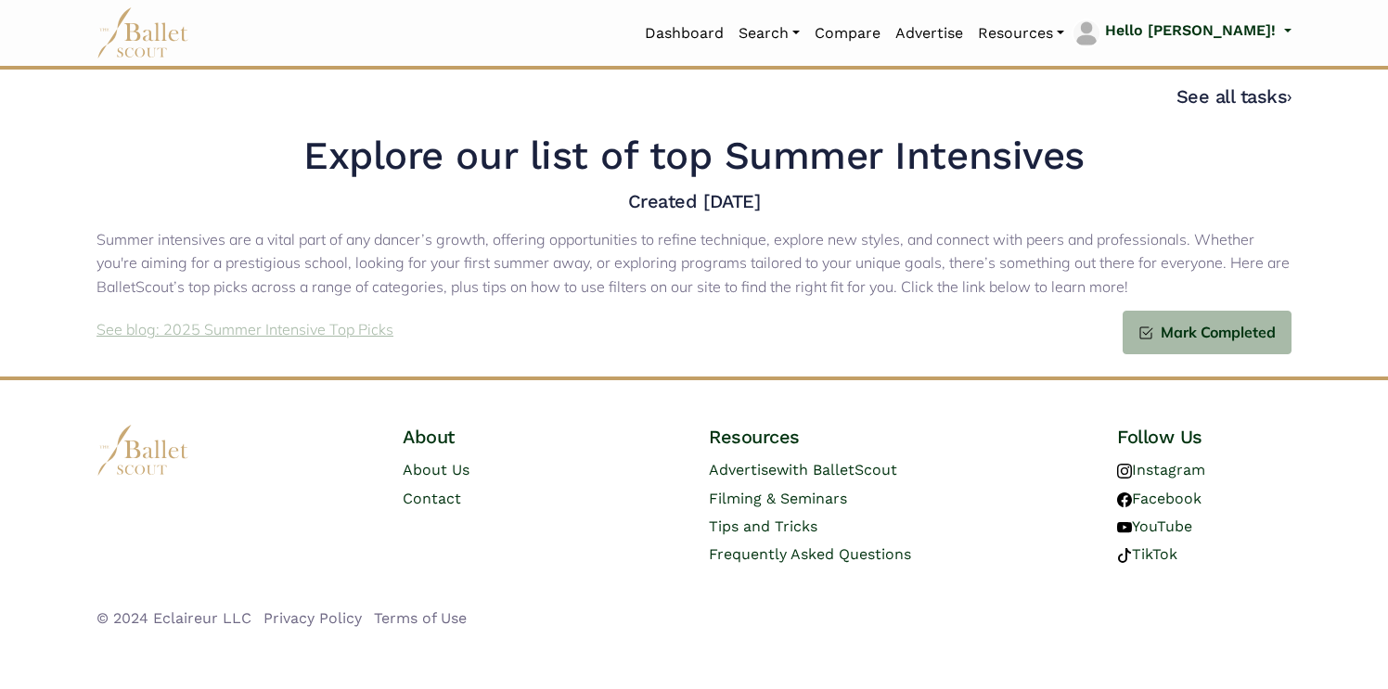
click at [213, 331] on p "See blog: 2025 Summer Intensive Top Picks" at bounding box center [244, 330] width 297 height 24
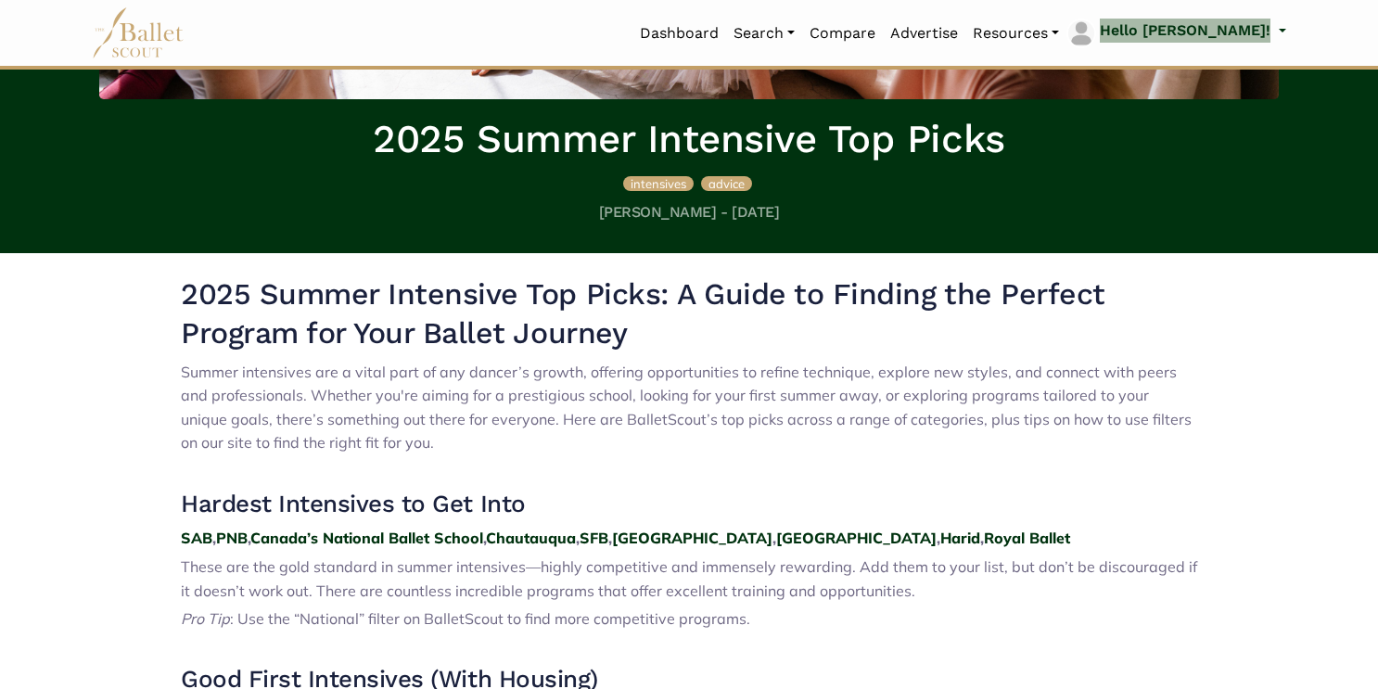
scroll to position [387, 0]
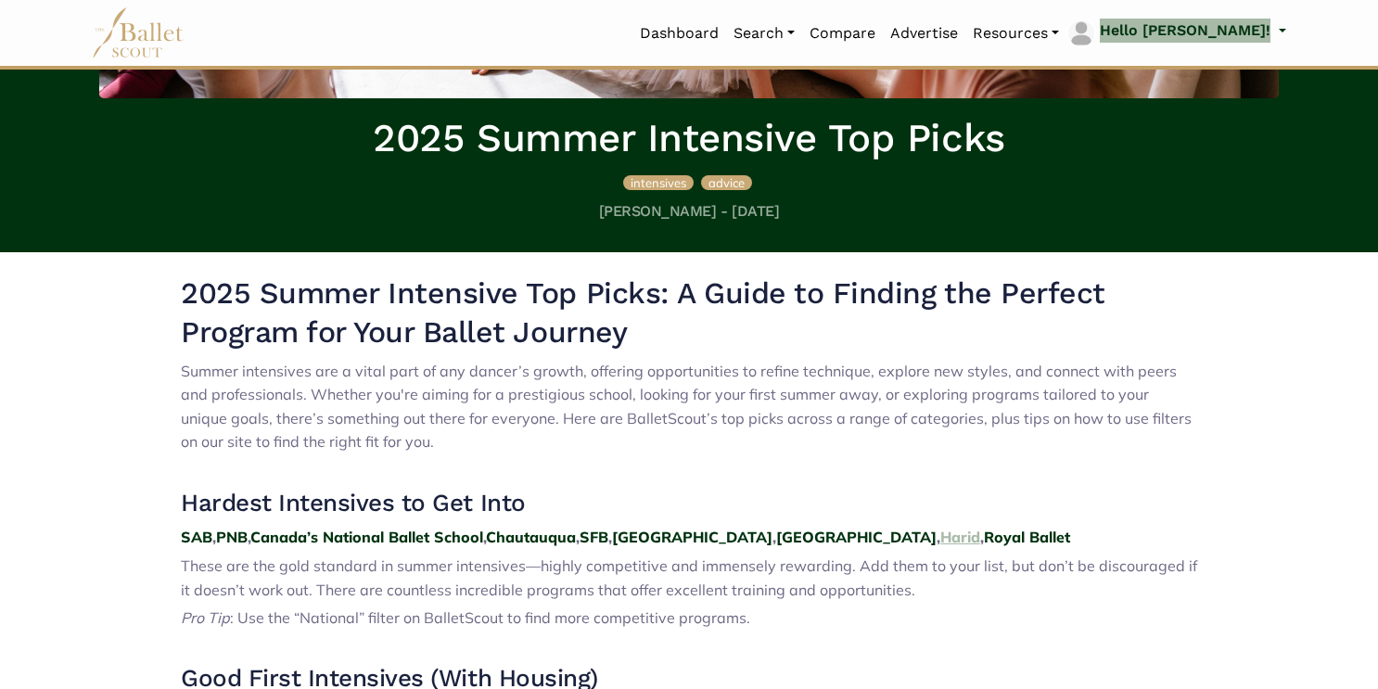
click at [941, 537] on strong "Harid" at bounding box center [961, 537] width 40 height 19
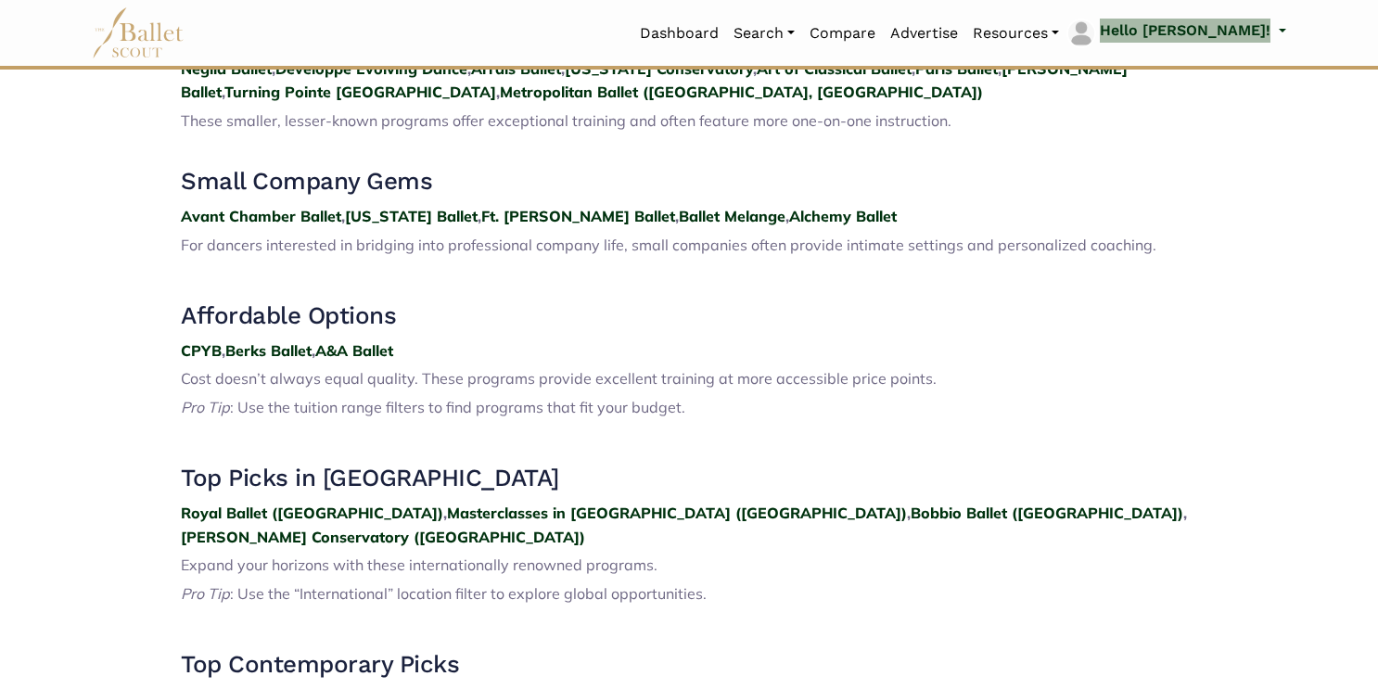
scroll to position [2084, 0]
click at [447, 503] on strong "Masterclasses in [GEOGRAPHIC_DATA] ([GEOGRAPHIC_DATA])" at bounding box center [677, 512] width 460 height 19
